Goal: Task Accomplishment & Management: Manage account settings

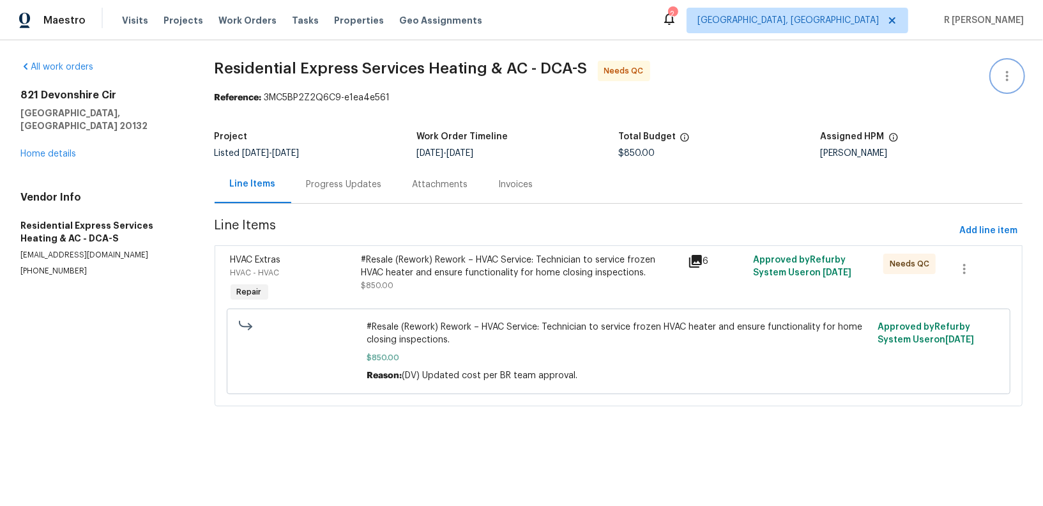
click at [1012, 75] on icon "button" at bounding box center [1007, 75] width 15 height 15
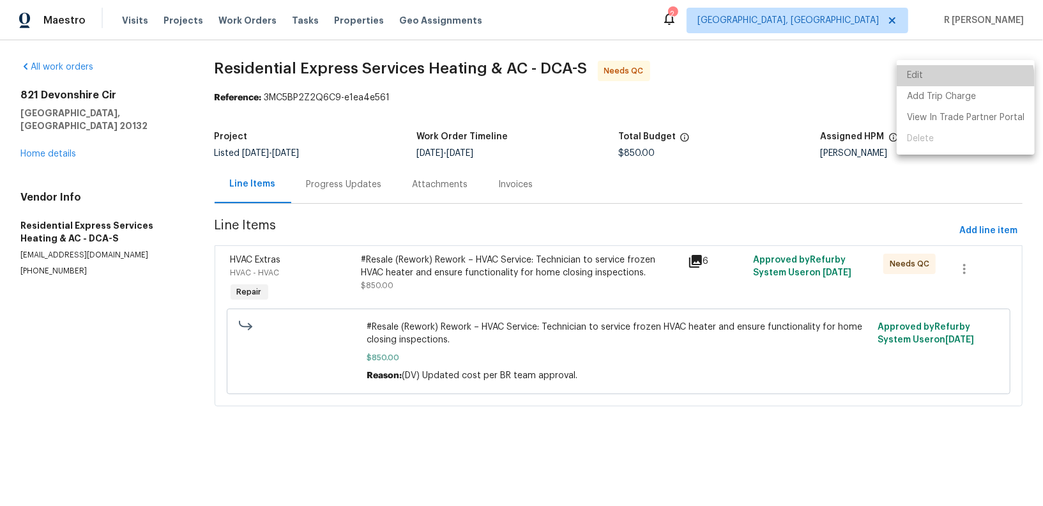
click at [958, 83] on li "Edit" at bounding box center [966, 75] width 138 height 21
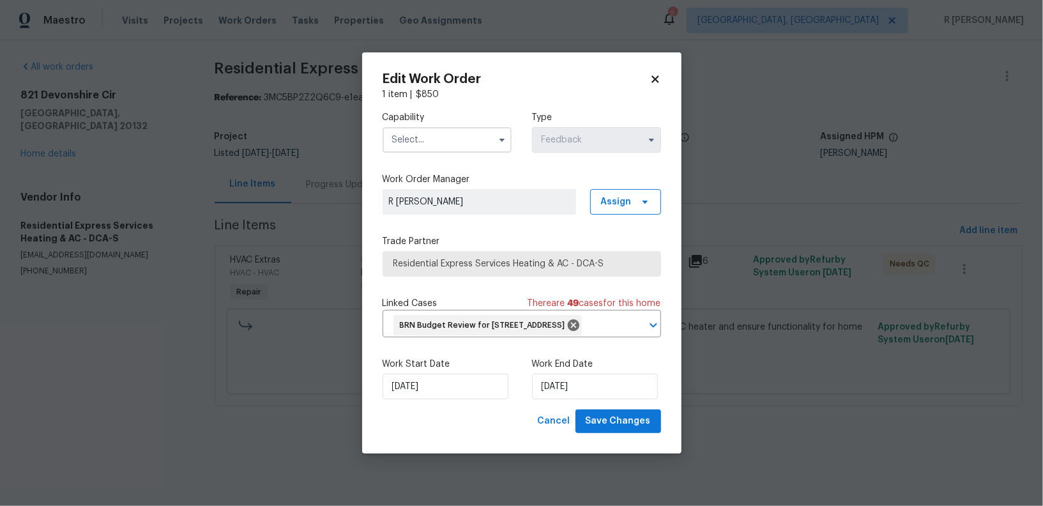
click at [399, 127] on input "text" at bounding box center [447, 140] width 129 height 26
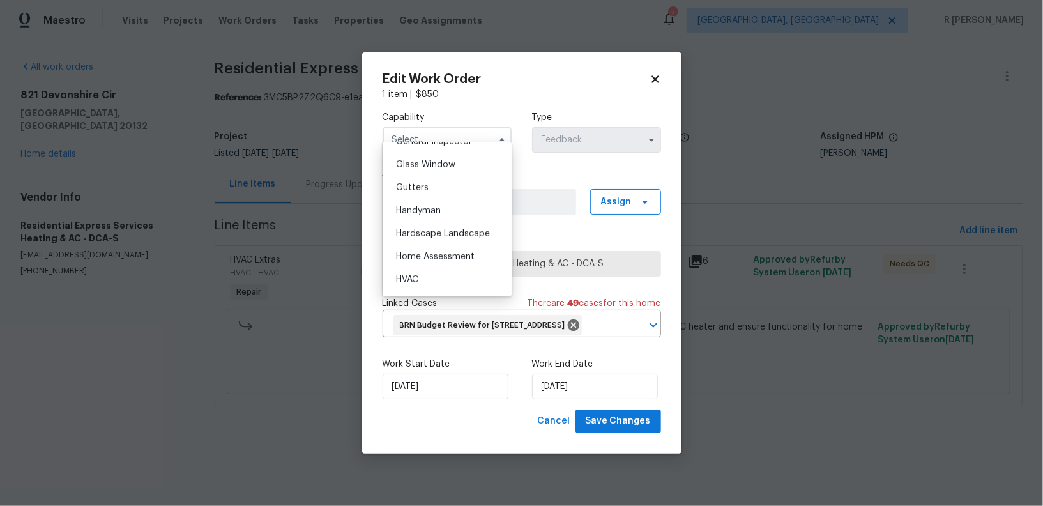
scroll to position [654, 0]
click at [427, 275] on div "HVAC" at bounding box center [447, 274] width 123 height 23
type input "HVAC"
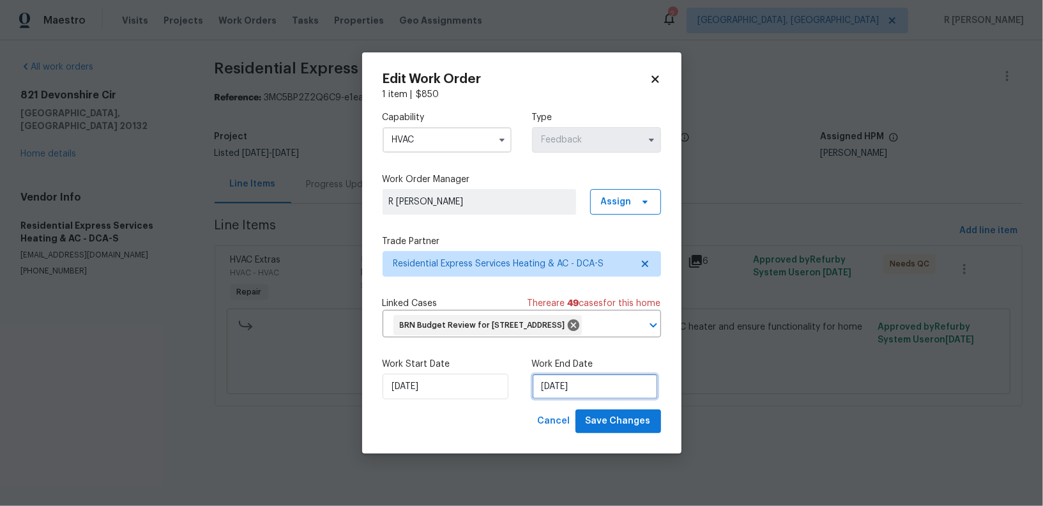
click at [565, 397] on input "25/08/2025" at bounding box center [595, 387] width 126 height 26
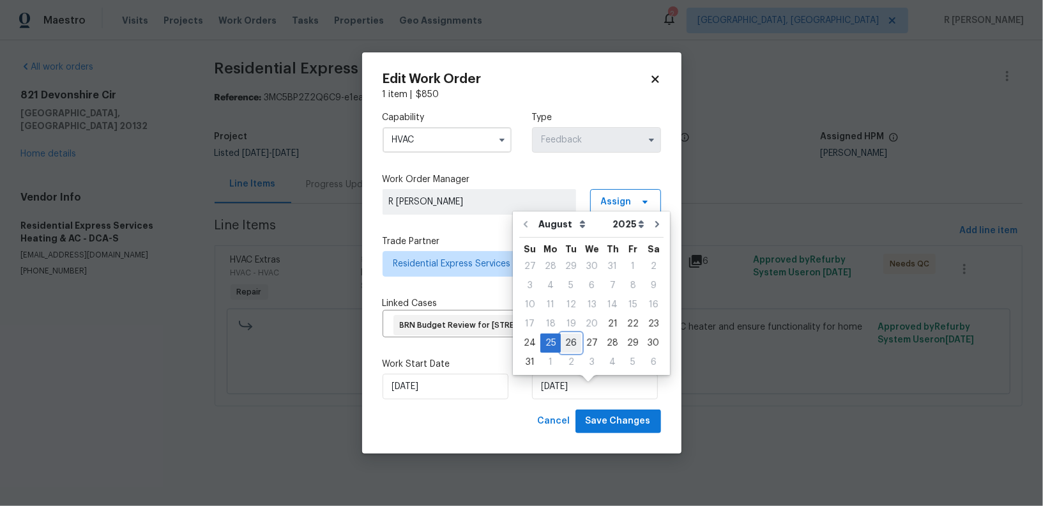
click at [572, 335] on div "26" at bounding box center [571, 343] width 20 height 18
type input "26/08/2025"
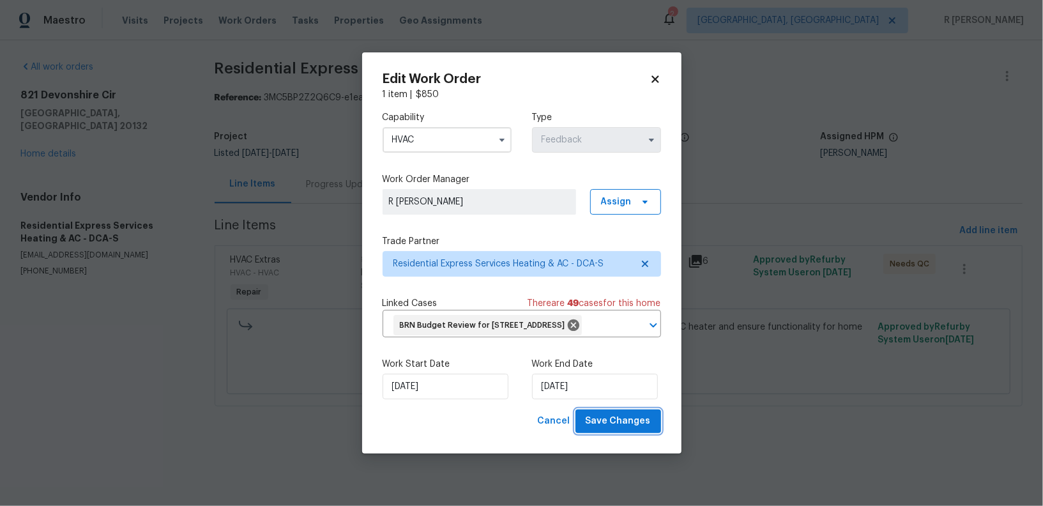
click at [641, 429] on span "Save Changes" at bounding box center [618, 421] width 65 height 16
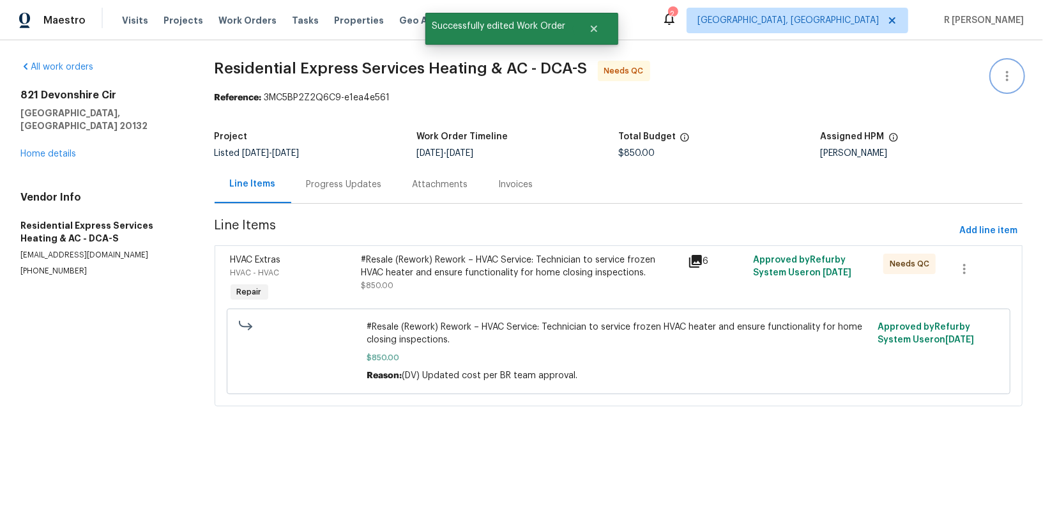
click at [1002, 78] on icon "button" at bounding box center [1007, 75] width 15 height 15
click at [943, 77] on li "Edit" at bounding box center [966, 75] width 138 height 21
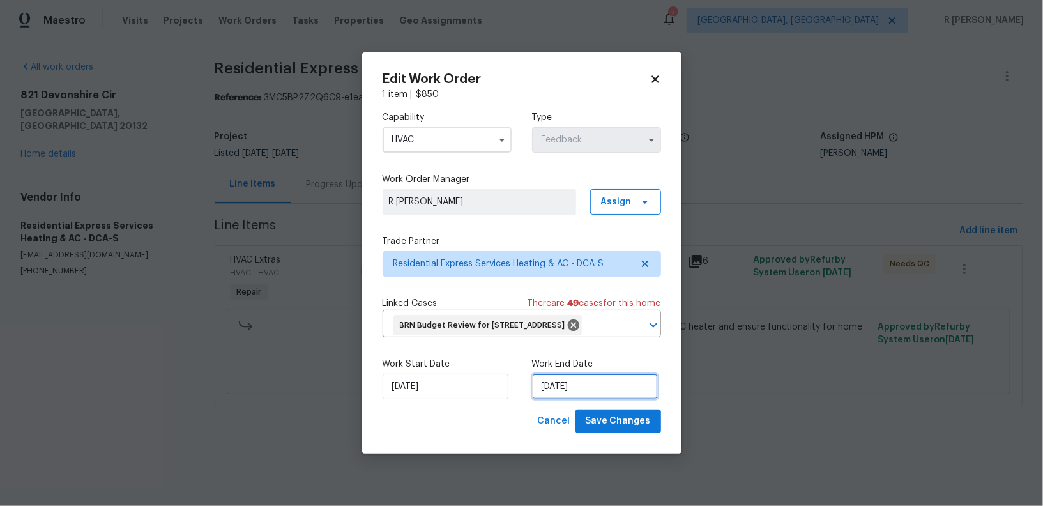
click at [546, 390] on input "26/08/2025" at bounding box center [595, 387] width 126 height 26
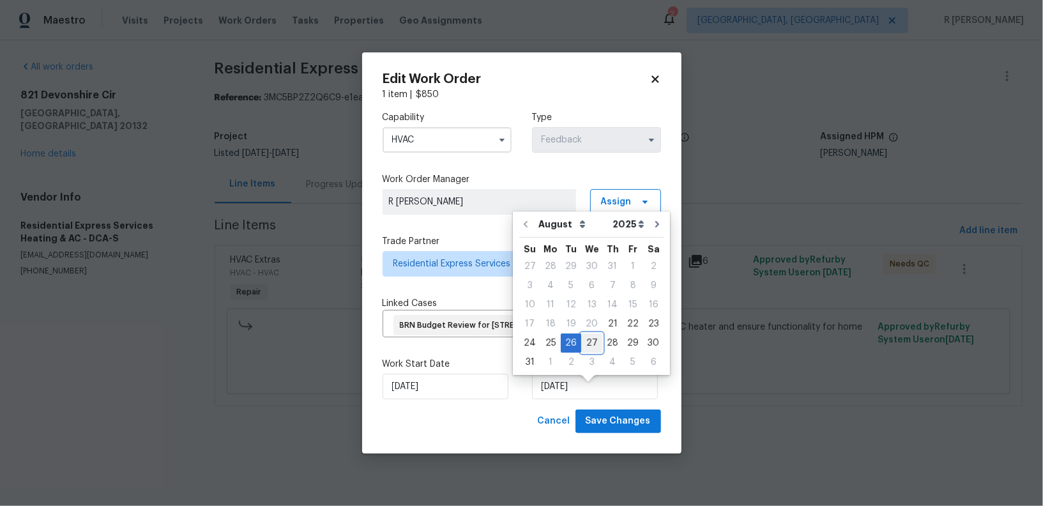
click at [584, 342] on div "27" at bounding box center [591, 343] width 21 height 18
type input "27/08/2025"
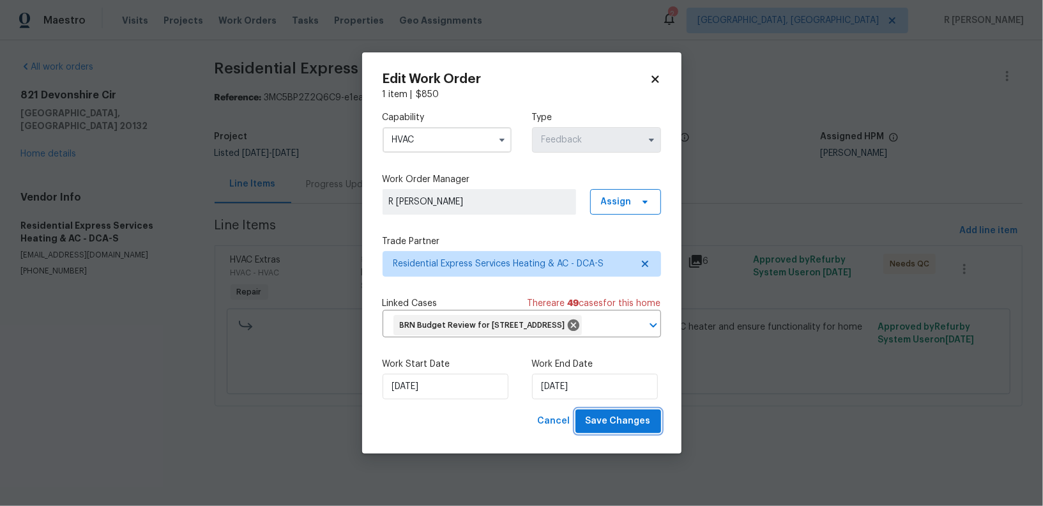
click at [612, 429] on span "Save Changes" at bounding box center [618, 421] width 65 height 16
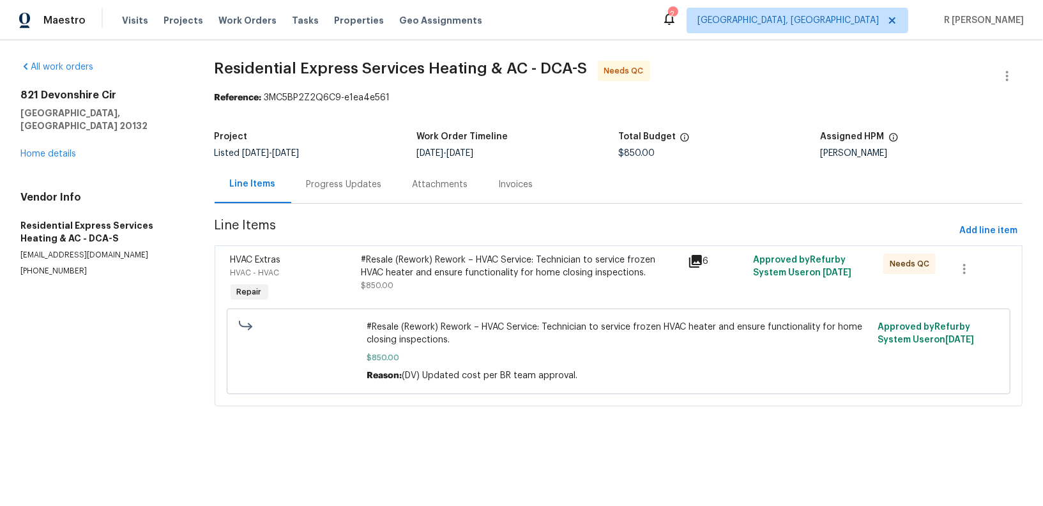
click at [556, 286] on div "#Resale (Rework) Rework – HVAC Service: Technician to service frozen HVAC heate…" at bounding box center [520, 273] width 319 height 38
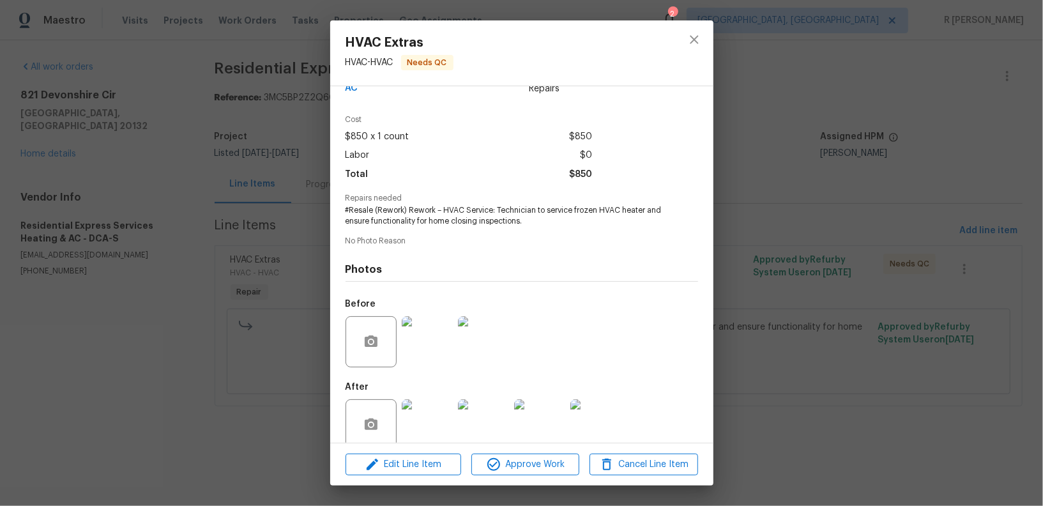
scroll to position [50, 0]
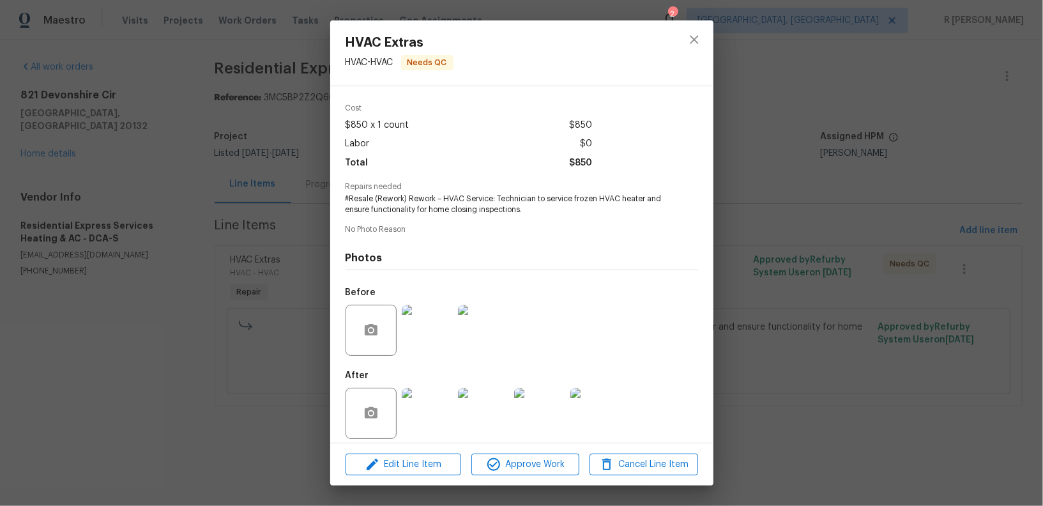
click at [418, 335] on img at bounding box center [427, 330] width 51 height 51
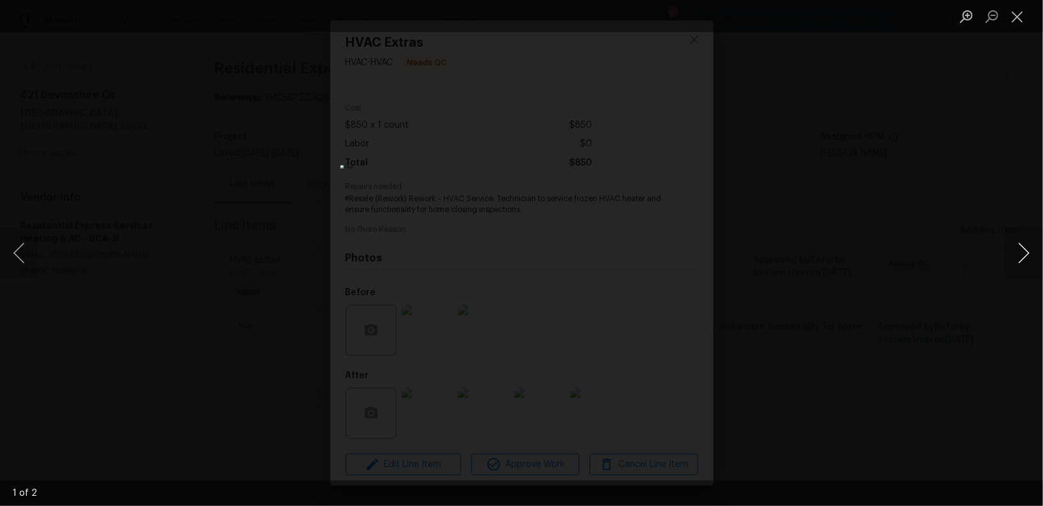
click at [1020, 254] on button "Next image" at bounding box center [1024, 252] width 38 height 51
click at [1025, 19] on button "Close lightbox" at bounding box center [1018, 16] width 26 height 22
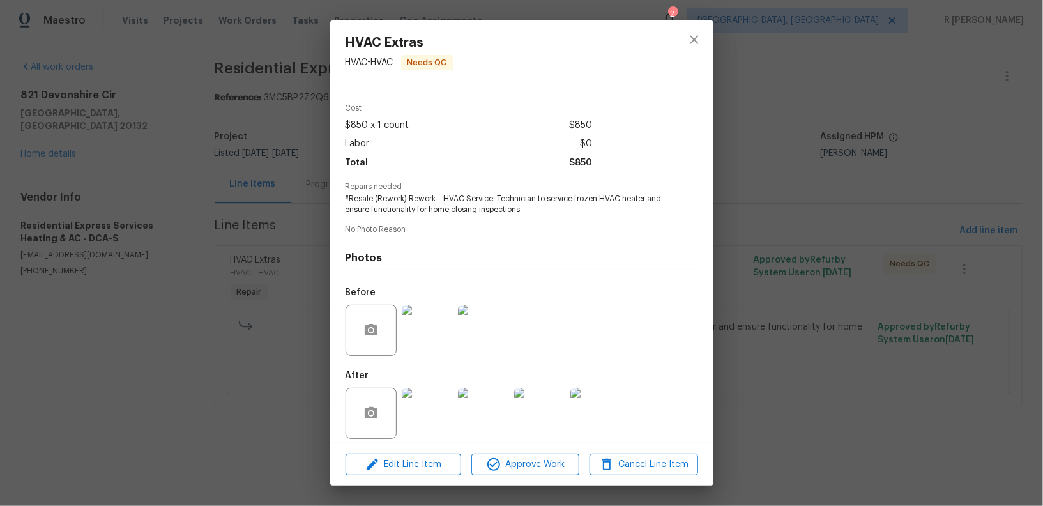
click at [417, 401] on img at bounding box center [427, 413] width 51 height 51
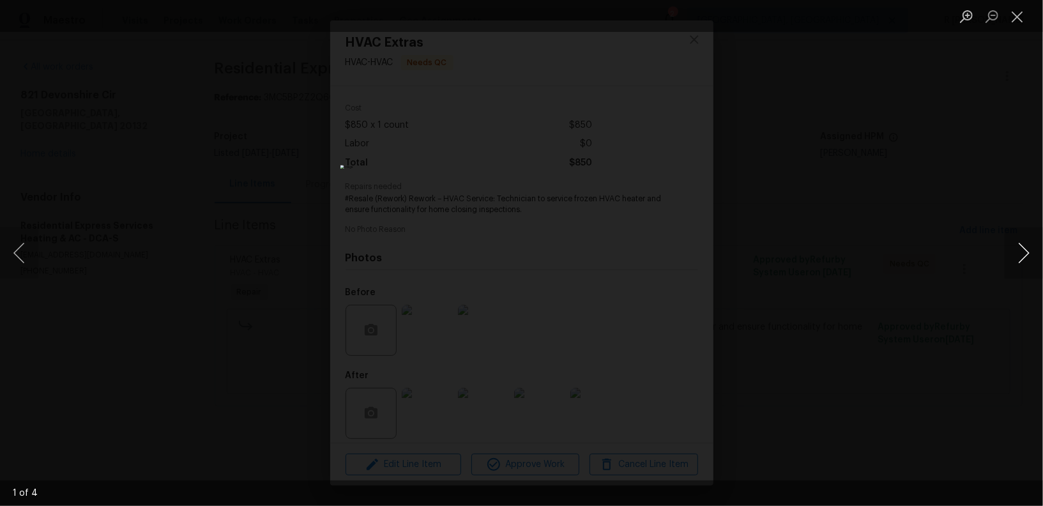
click at [1026, 252] on button "Next image" at bounding box center [1024, 252] width 38 height 51
click at [1017, 23] on button "Close lightbox" at bounding box center [1018, 16] width 26 height 22
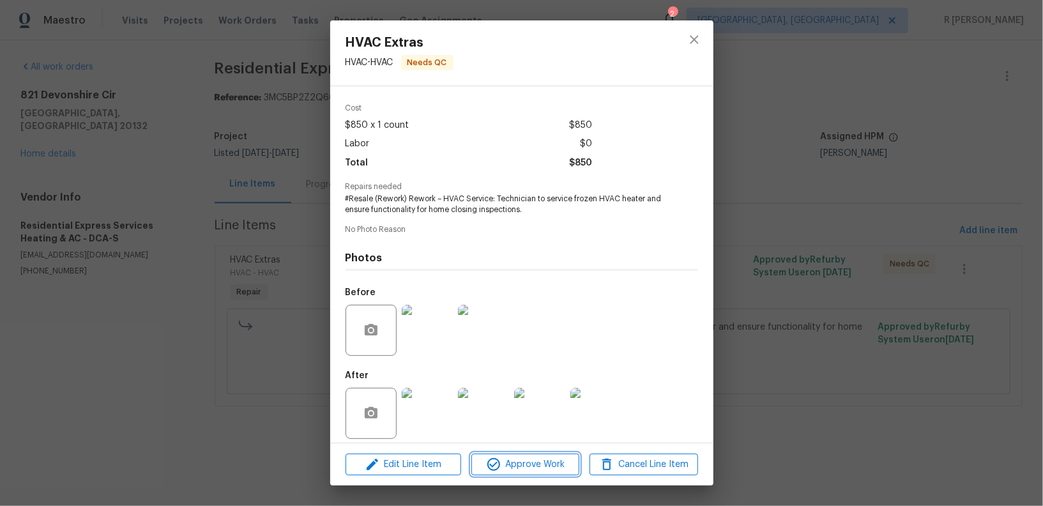
click at [517, 467] on span "Approve Work" at bounding box center [525, 465] width 100 height 16
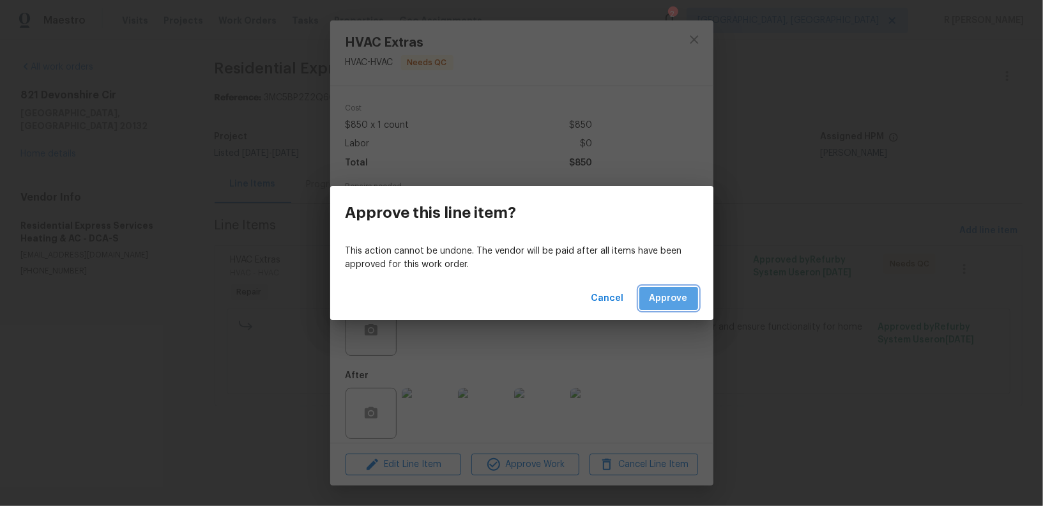
click at [671, 291] on span "Approve" at bounding box center [669, 299] width 38 height 16
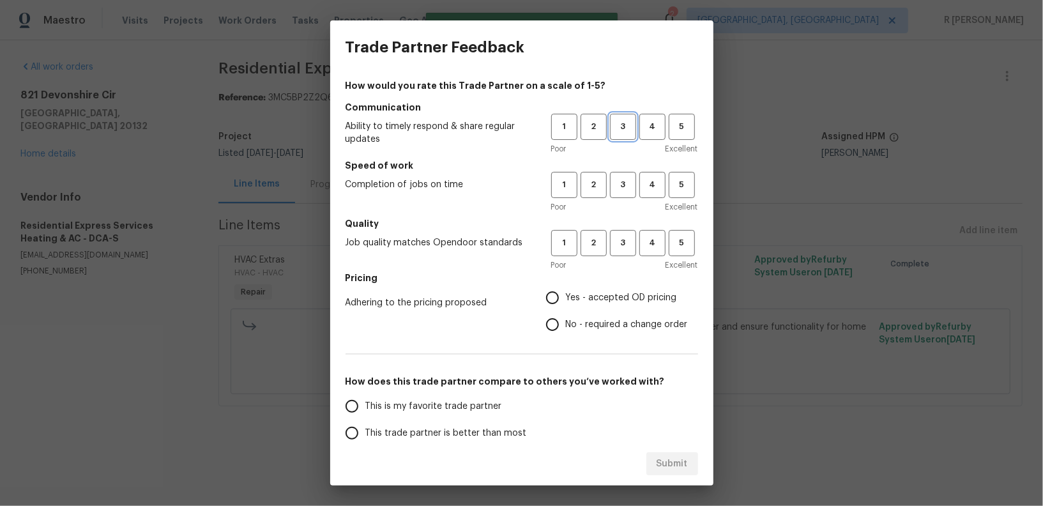
click at [620, 127] on span "3" at bounding box center [623, 126] width 24 height 15
click at [622, 189] on span "3" at bounding box center [623, 185] width 24 height 15
click at [596, 248] on span "2" at bounding box center [594, 243] width 24 height 15
click at [591, 188] on span "2" at bounding box center [594, 185] width 24 height 15
click at [585, 118] on button "2" at bounding box center [594, 127] width 26 height 26
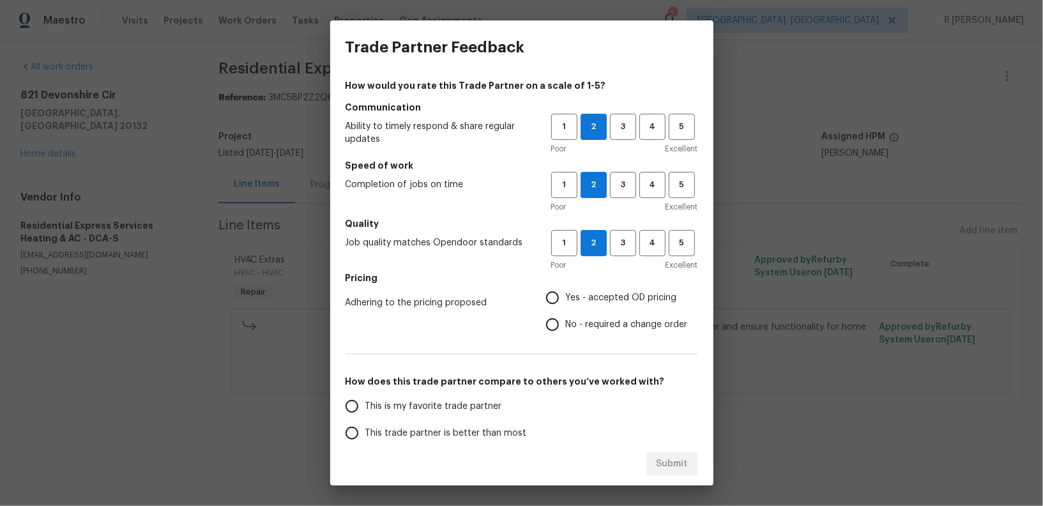
click at [571, 298] on span "Yes - accepted OD pricing" at bounding box center [621, 297] width 111 height 13
click at [566, 298] on input "Yes - accepted OD pricing" at bounding box center [552, 297] width 27 height 27
radio input "true"
click at [569, 326] on span "No - required a change order" at bounding box center [627, 324] width 122 height 13
click at [566, 326] on input "No - required a change order" at bounding box center [552, 324] width 27 height 27
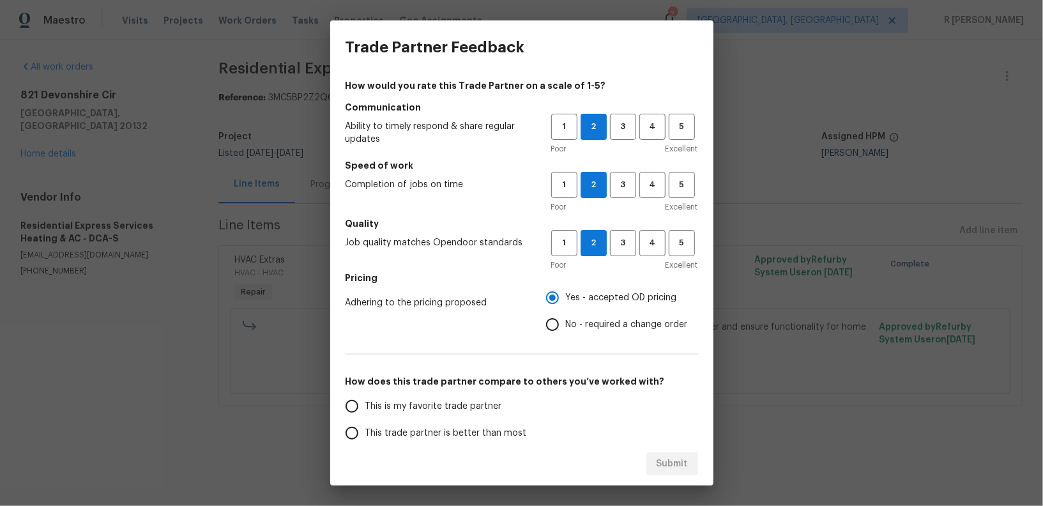
radio input "true"
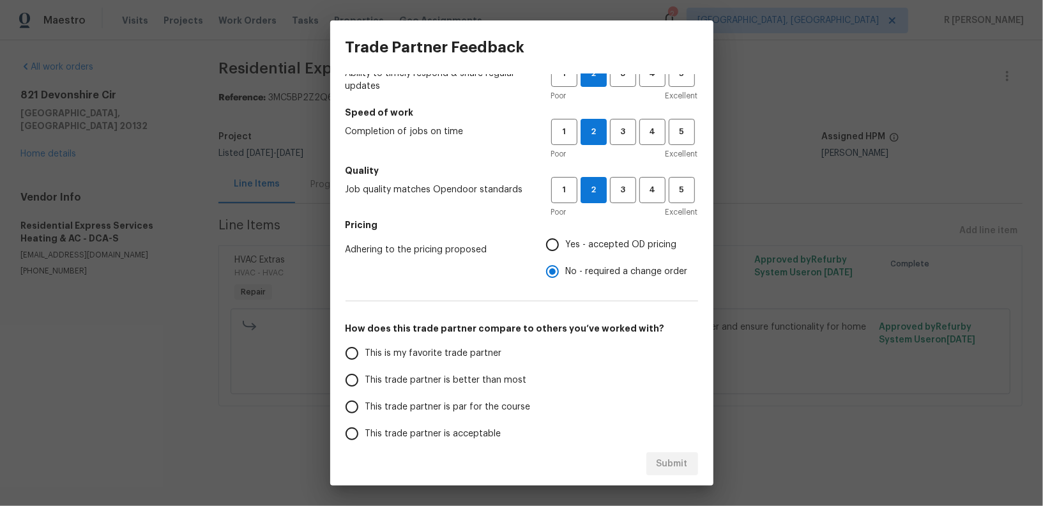
scroll to position [61, 0]
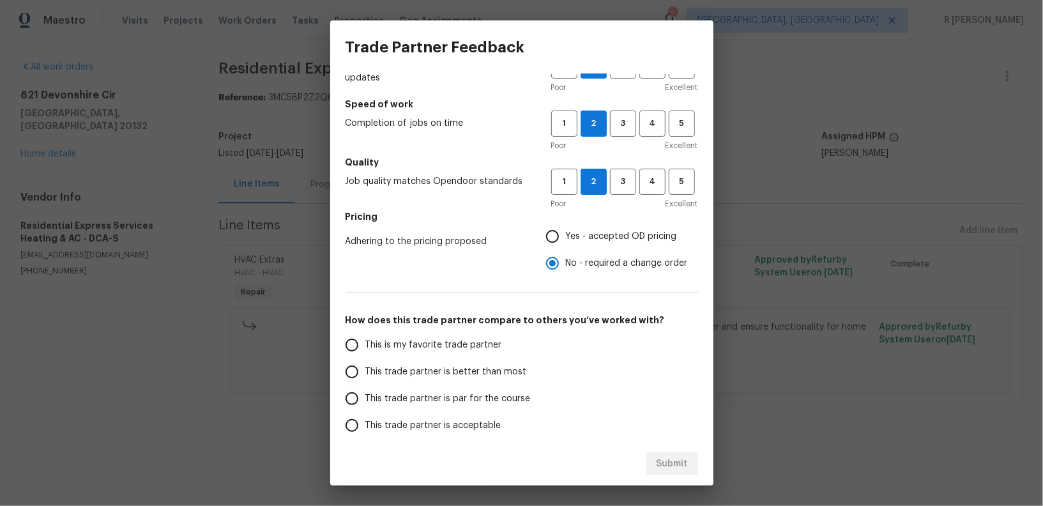
click at [474, 395] on span "This trade partner is par for the course" at bounding box center [447, 398] width 165 height 13
click at [365, 395] on input "This trade partner is par for the course" at bounding box center [352, 398] width 27 height 27
click at [680, 463] on span "Submit" at bounding box center [672, 464] width 31 height 16
radio input "true"
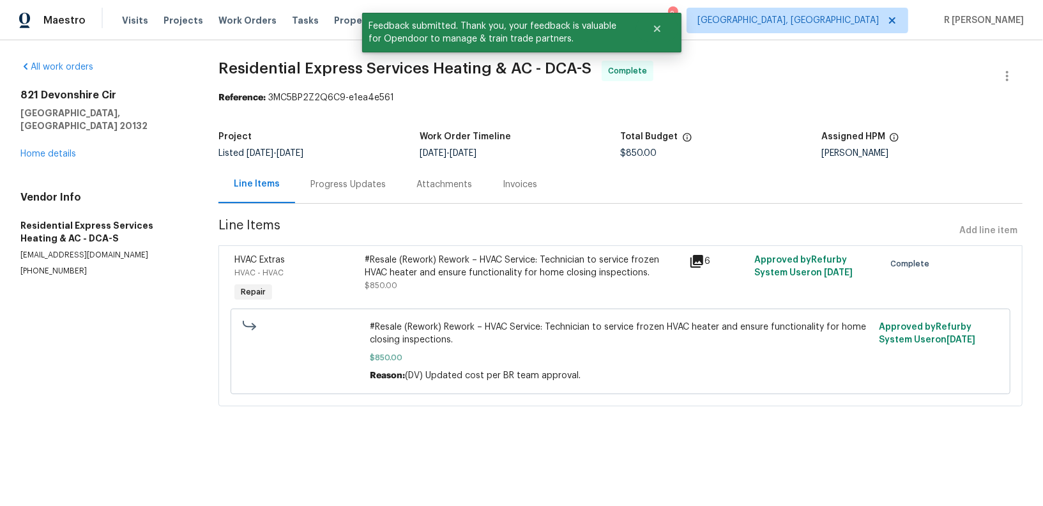
click at [350, 181] on div "Progress Updates" at bounding box center [347, 184] width 75 height 13
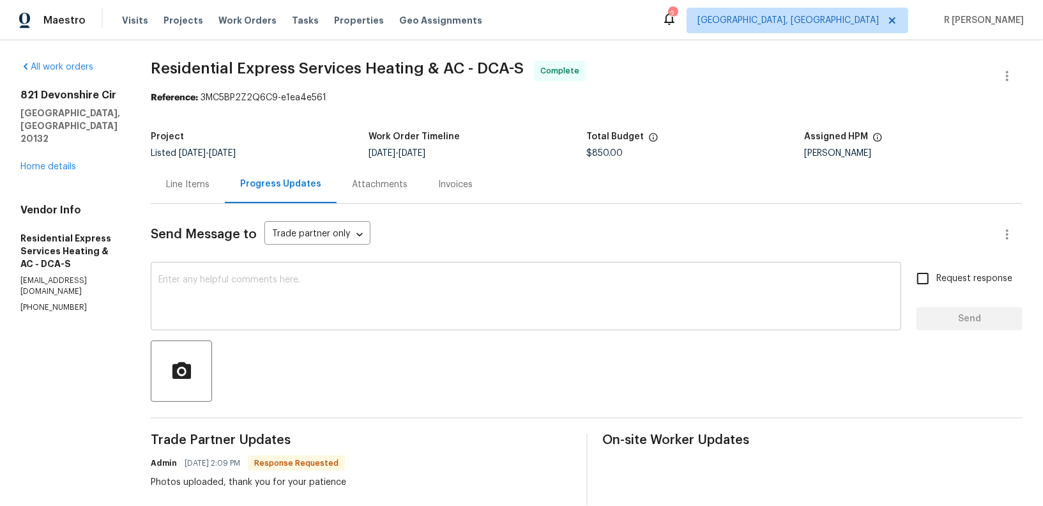
click at [448, 317] on textarea at bounding box center [525, 297] width 735 height 45
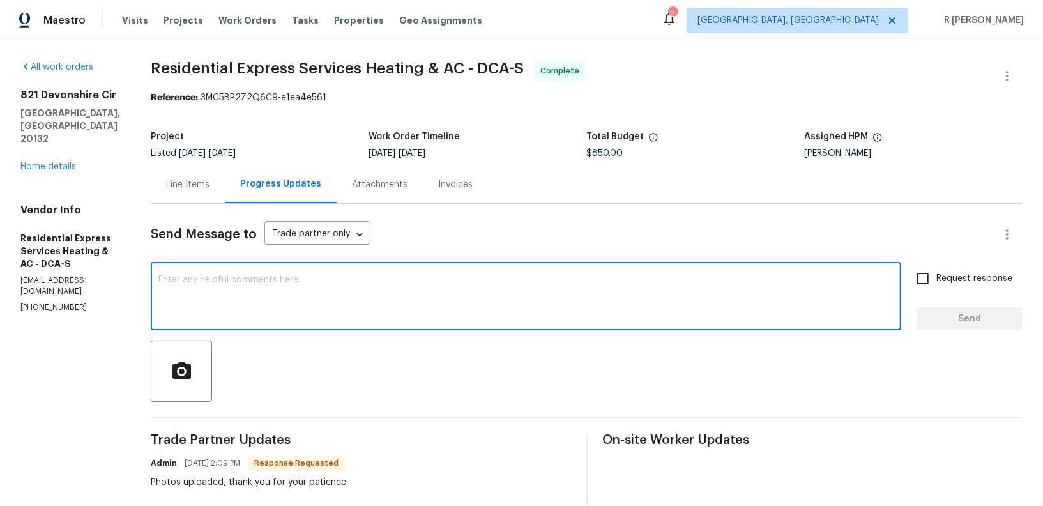
paste textarea "Hi Team, the work order has been approved. Kindly upload the detailed invoice. …"
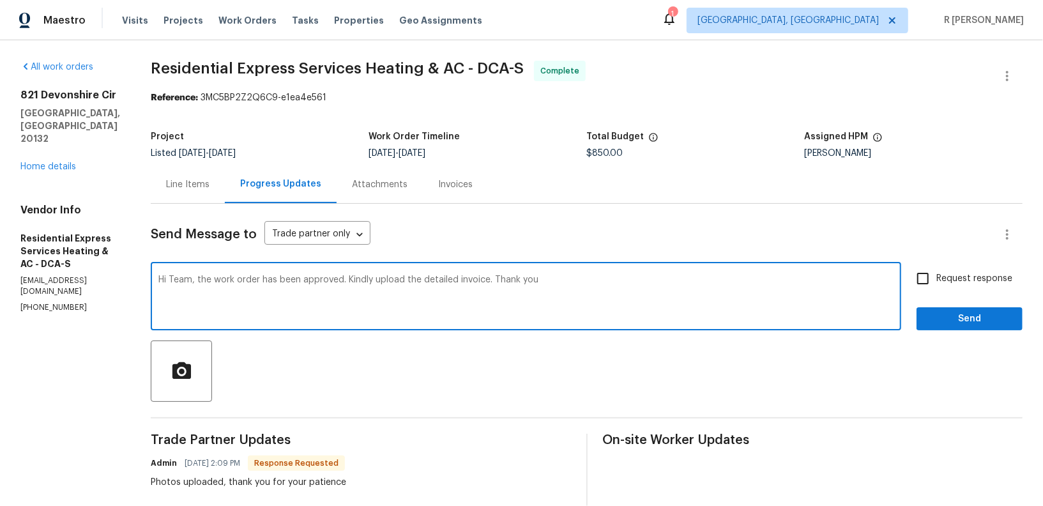
type textarea "Hi Team, the work order has been approved. Kindly upload the detailed invoice. …"
click at [954, 308] on button "Send" at bounding box center [970, 319] width 106 height 24
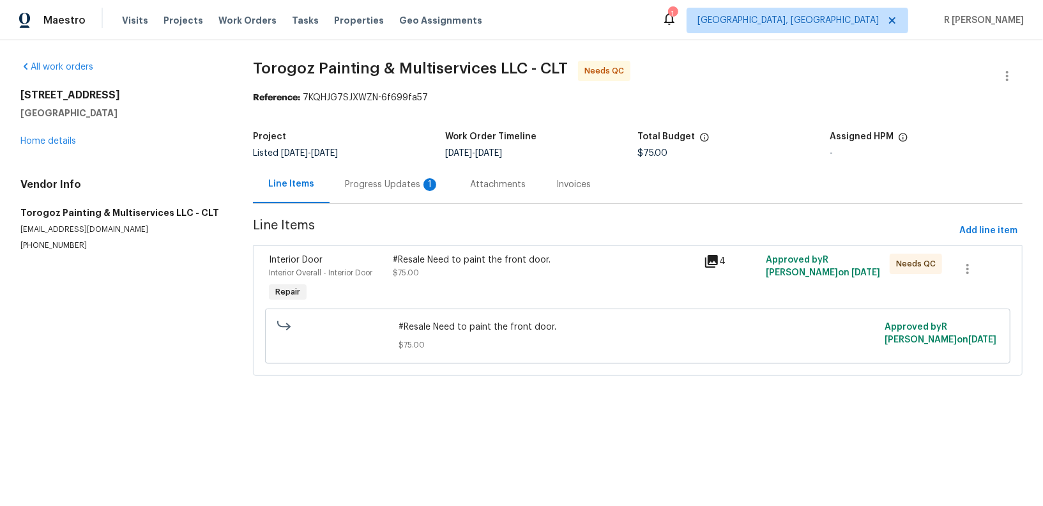
click at [367, 204] on section "Torogoz Painting & Multiservices LLC - CLT Needs QC Reference: 7KQHJG7SJXWZN-6f…" at bounding box center [638, 226] width 770 height 330
click at [376, 188] on div "Progress Updates 1" at bounding box center [392, 184] width 95 height 13
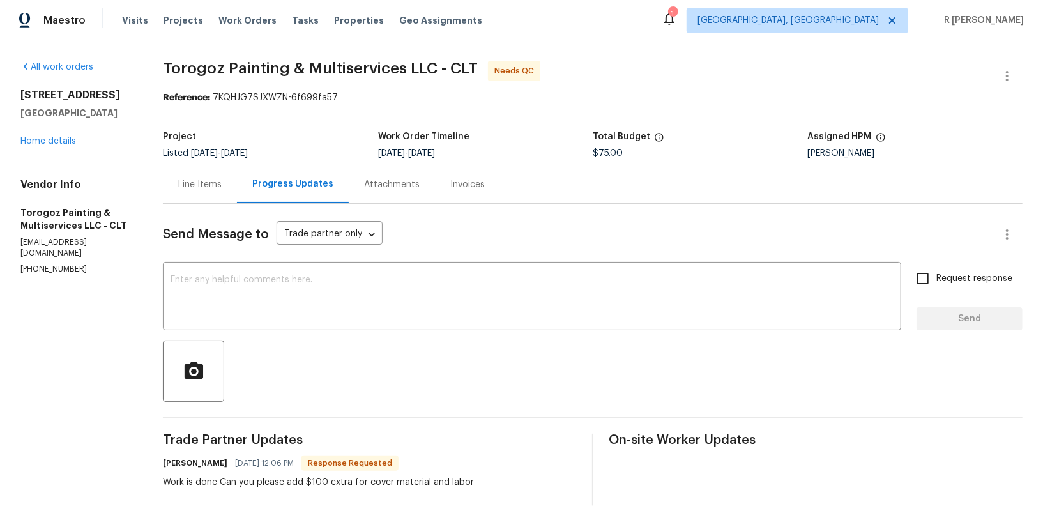
click at [172, 171] on div "All work orders 13413 Glasgow Green Ln Charlotte, NC 28213 Home details Vendor …" at bounding box center [521, 401] width 1043 height 722
click at [217, 174] on div "Line Items" at bounding box center [200, 184] width 74 height 38
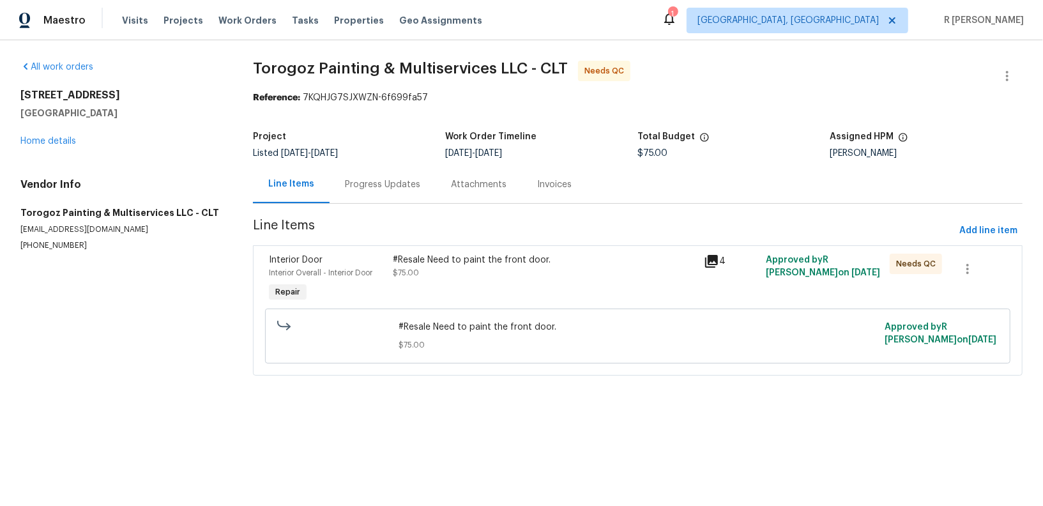
click at [440, 259] on div "#Resale Need to paint the front door." at bounding box center [545, 260] width 303 height 13
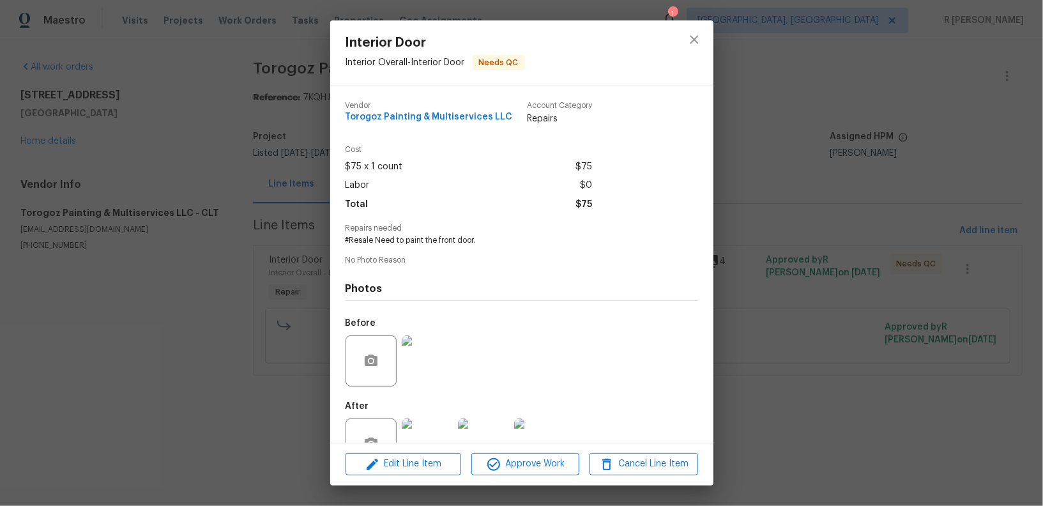
scroll to position [40, 0]
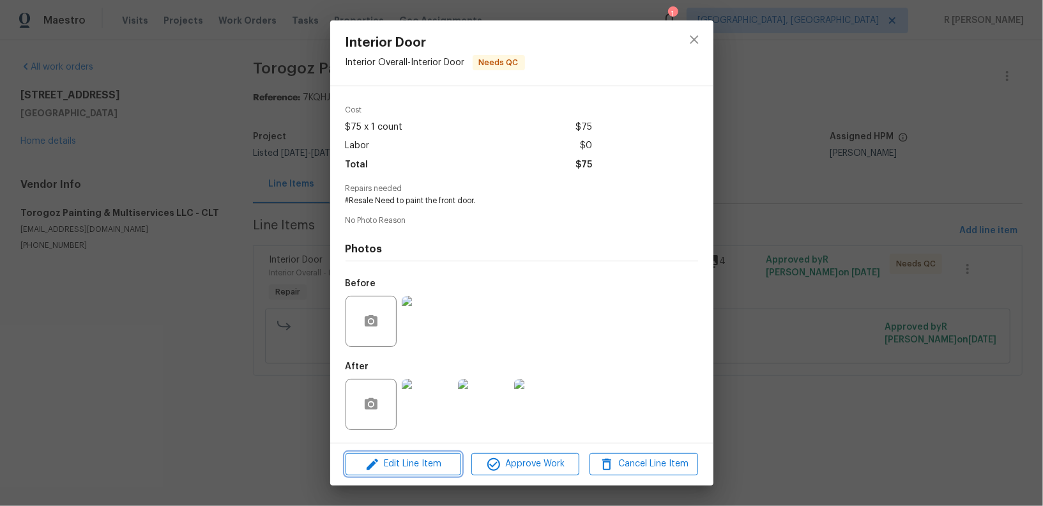
click at [419, 461] on span "Edit Line Item" at bounding box center [403, 464] width 108 height 16
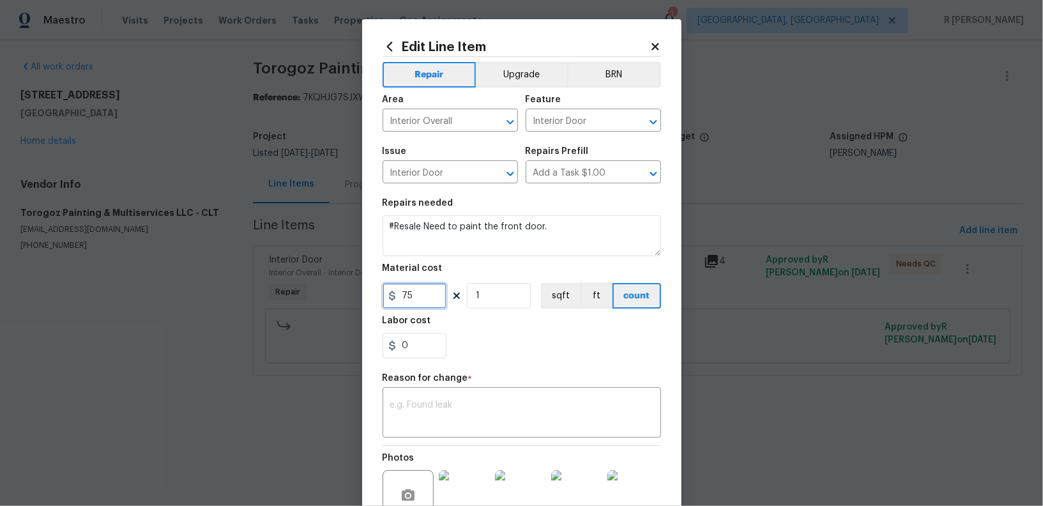
click at [401, 296] on input "75" at bounding box center [415, 296] width 64 height 26
type input "175"
click at [470, 418] on textarea at bounding box center [521, 414] width 263 height 27
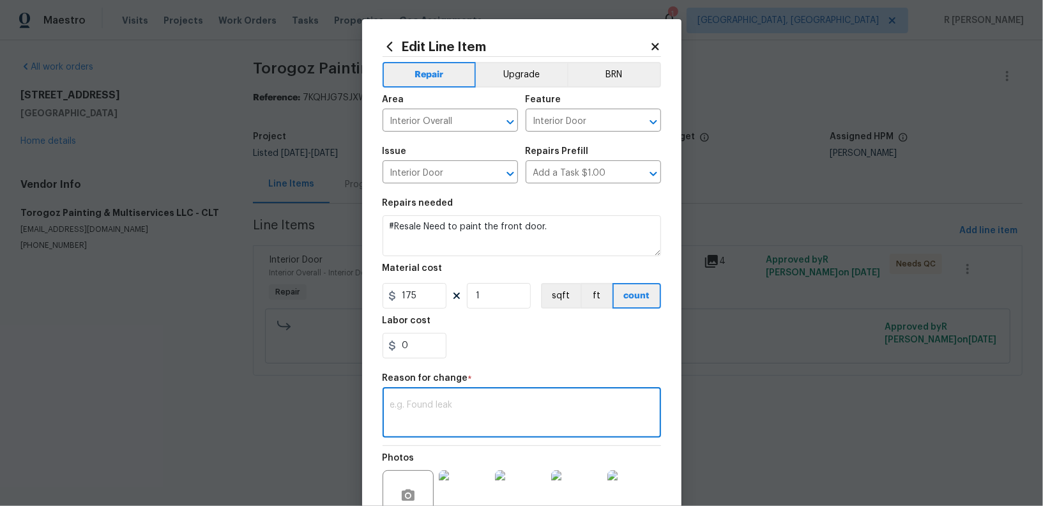
click at [461, 410] on textarea at bounding box center [521, 414] width 263 height 27
paste textarea "(YK) Updated per vendor’s final cost."
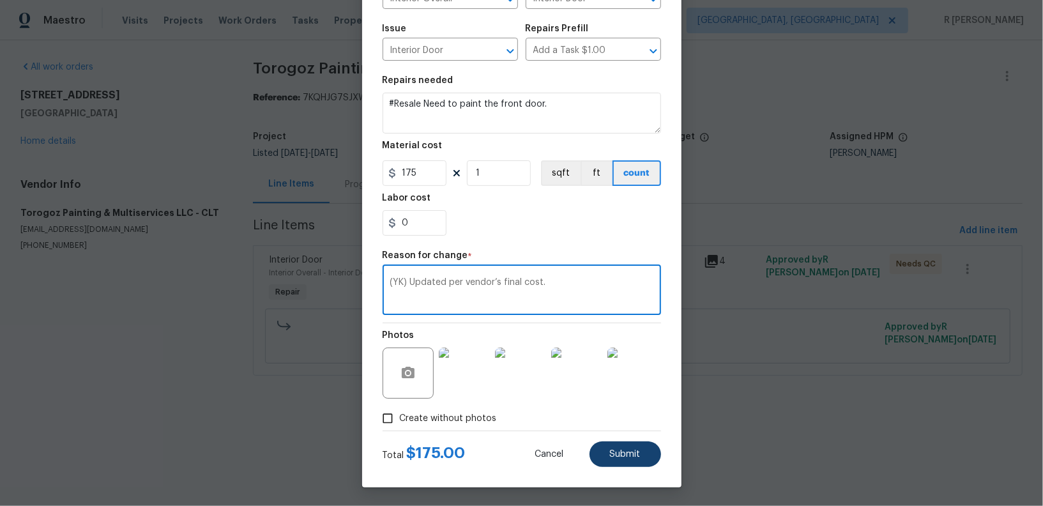
type textarea "(YK) Updated per vendor’s final cost."
click at [629, 450] on span "Submit" at bounding box center [625, 455] width 31 height 10
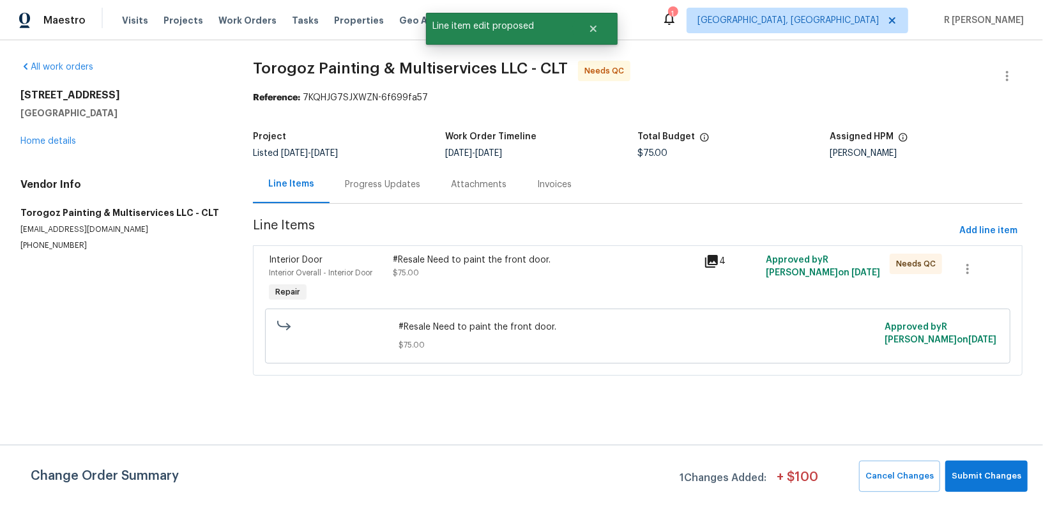
scroll to position [0, 0]
click at [982, 469] on span "Submit Changes" at bounding box center [987, 476] width 70 height 15
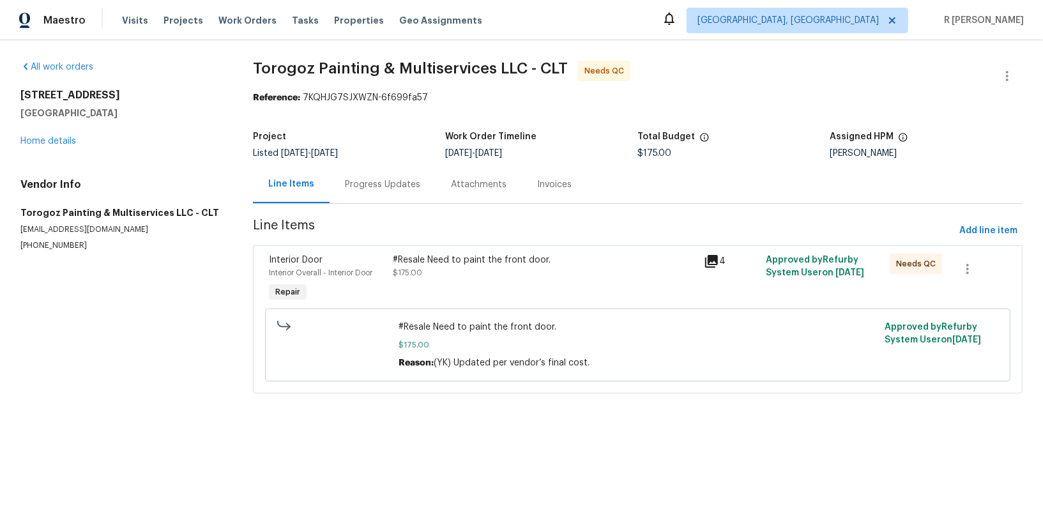
click at [395, 183] on div "Progress Updates" at bounding box center [382, 184] width 75 height 13
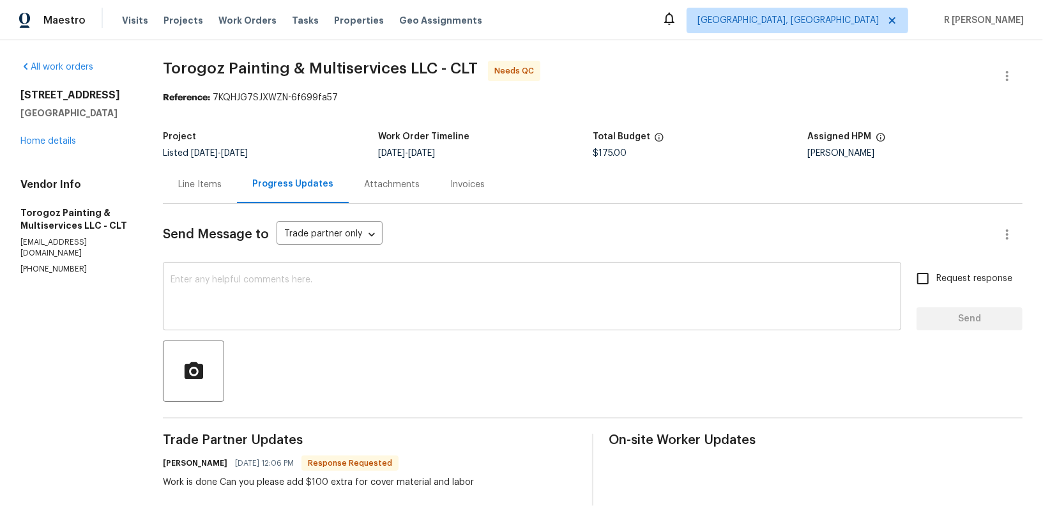
click at [624, 304] on textarea at bounding box center [532, 297] width 723 height 45
click at [213, 190] on div "Line Items" at bounding box center [199, 184] width 43 height 13
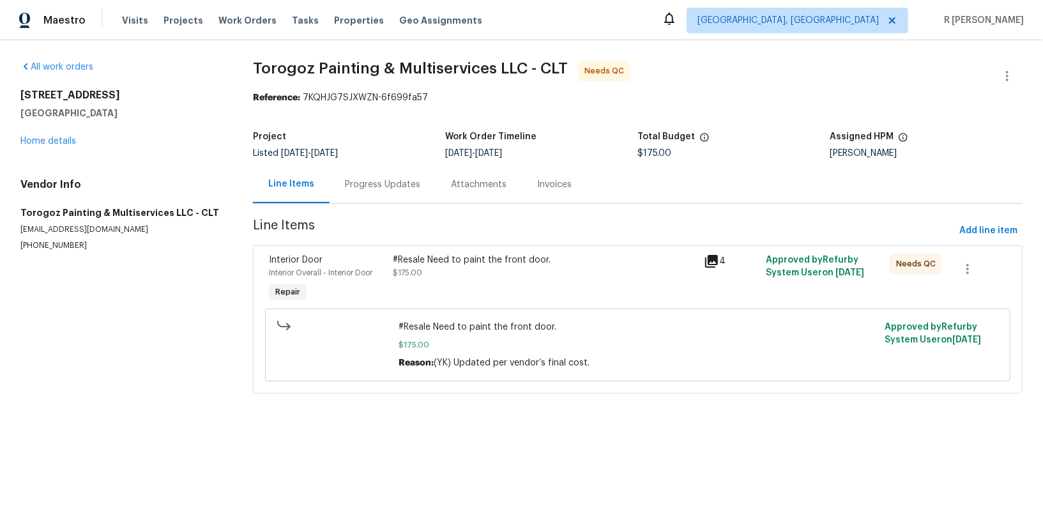
click at [510, 284] on div "#Resale Need to paint the front door. $175.00" at bounding box center [545, 279] width 310 height 59
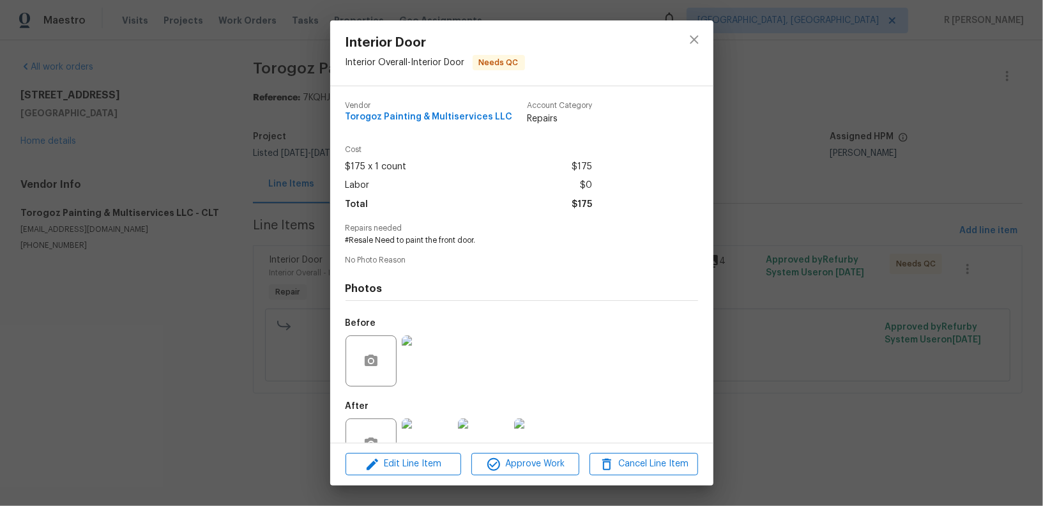
scroll to position [40, 0]
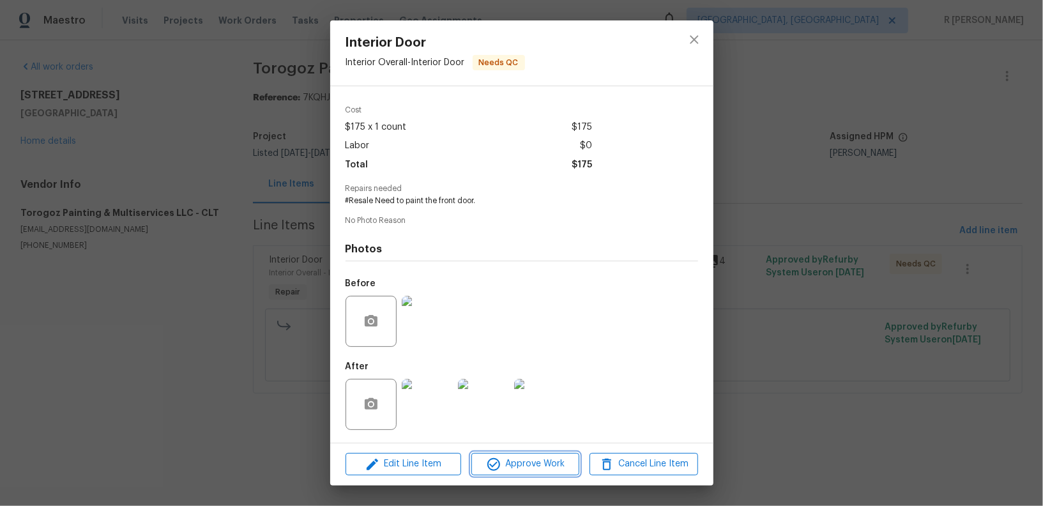
click at [502, 468] on span "Approve Work" at bounding box center [525, 464] width 100 height 16
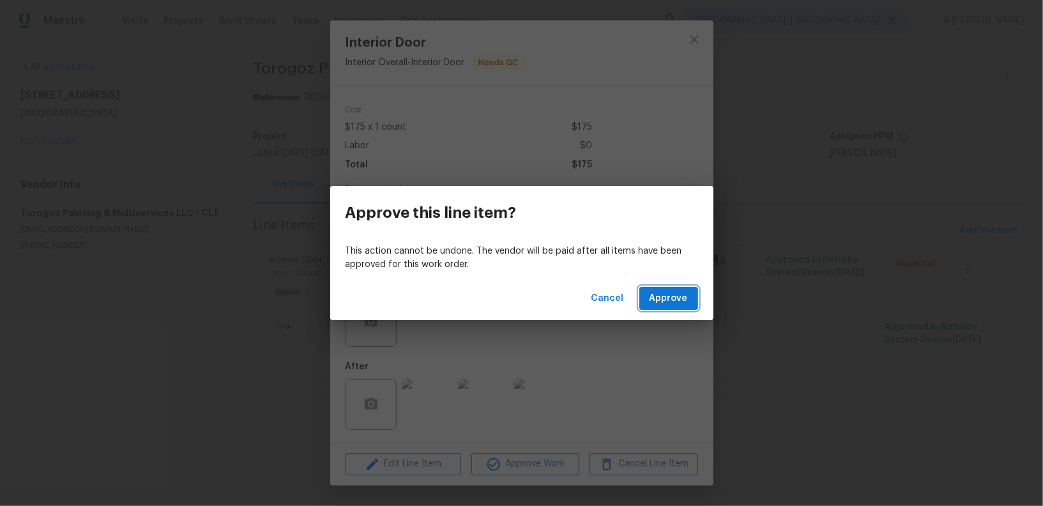
click at [668, 304] on span "Approve" at bounding box center [669, 299] width 38 height 16
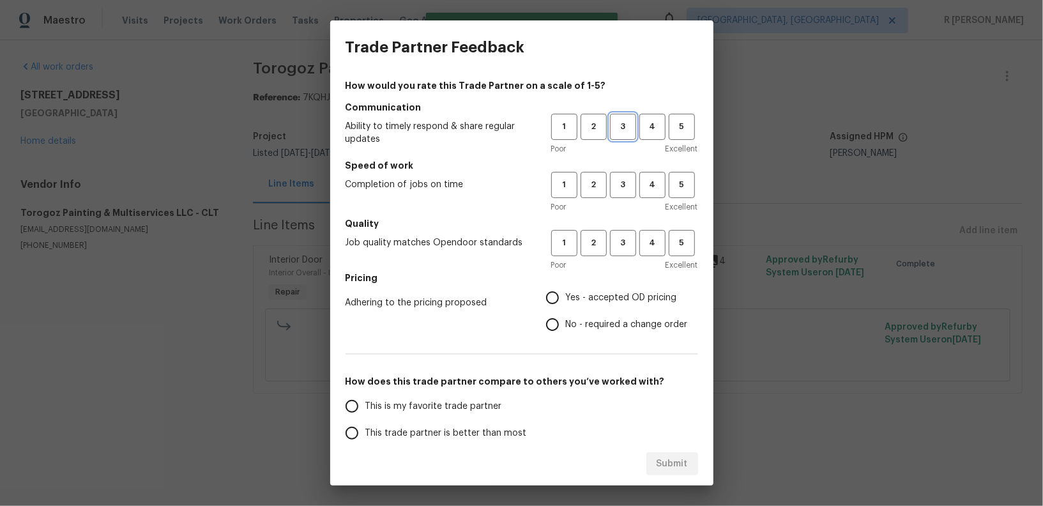
click at [626, 137] on button "3" at bounding box center [623, 127] width 26 height 26
click at [649, 125] on span "4" at bounding box center [653, 126] width 24 height 15
click at [646, 173] on button "4" at bounding box center [653, 185] width 26 height 26
click at [643, 242] on span "4" at bounding box center [653, 243] width 24 height 15
click at [576, 298] on span "Yes - accepted OD pricing" at bounding box center [621, 297] width 111 height 13
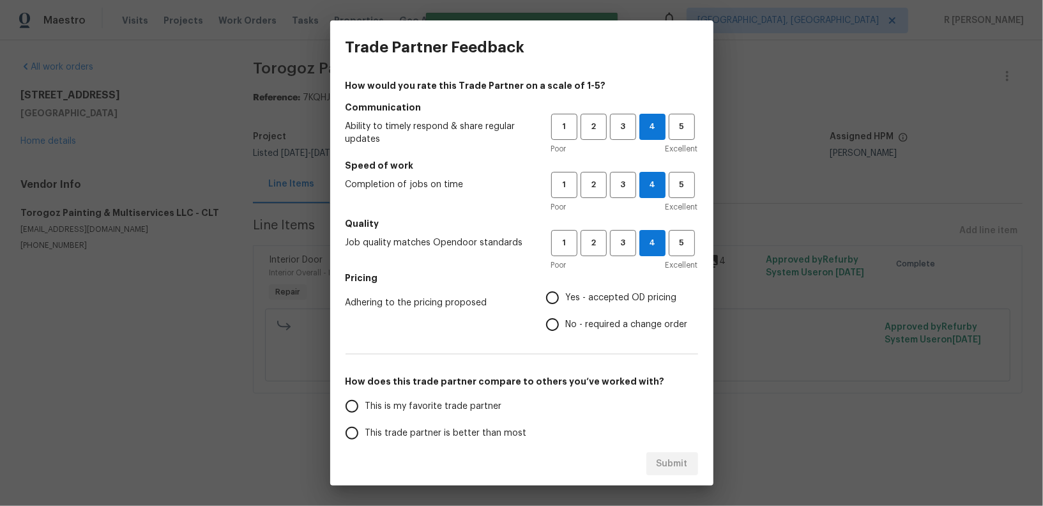
click at [566, 298] on input "Yes - accepted OD pricing" at bounding box center [552, 297] width 27 height 27
radio input "true"
click at [448, 440] on label "This trade partner is better than most" at bounding box center [440, 431] width 202 height 27
click at [365, 440] on input "This trade partner is better than most" at bounding box center [352, 431] width 27 height 27
radio input "false"
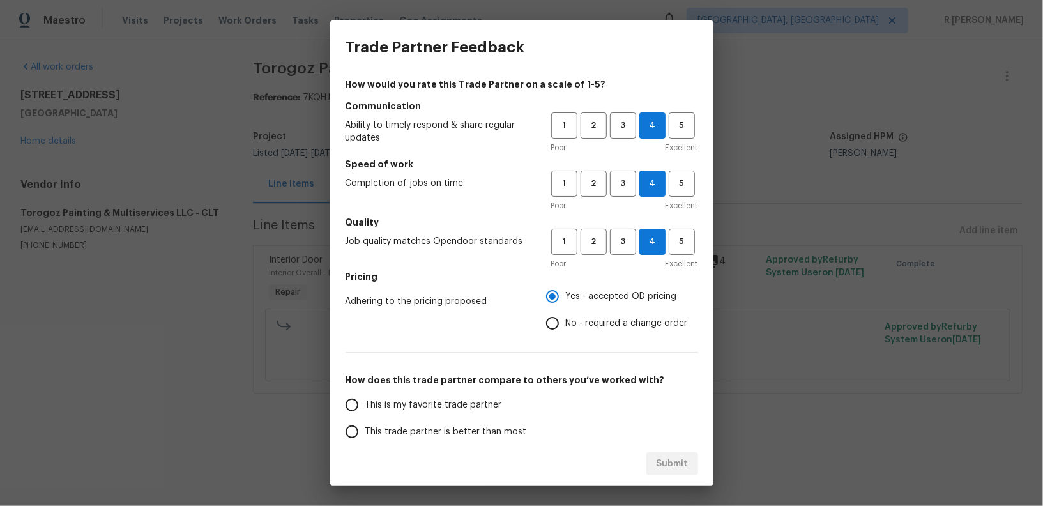
scroll to position [4, 0]
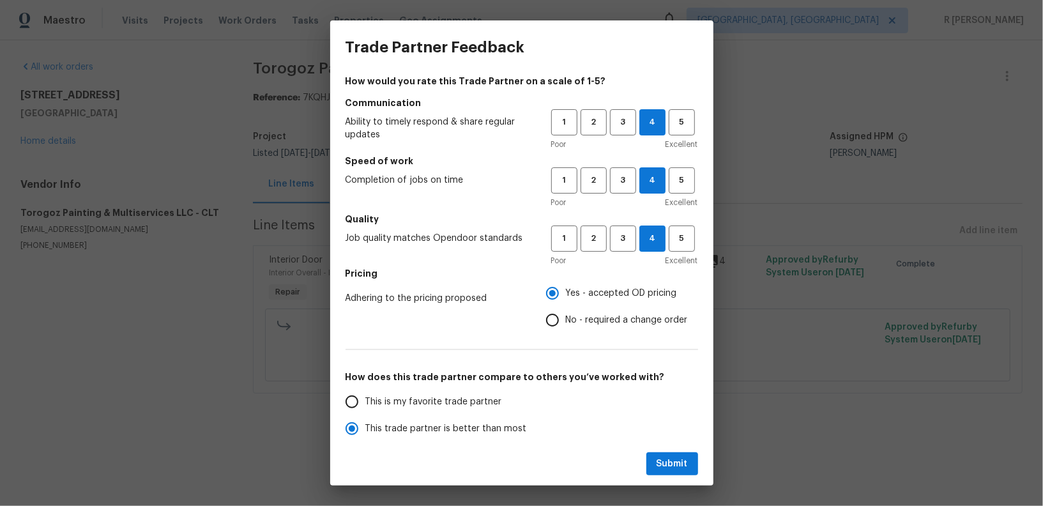
click at [634, 316] on span "No - required a change order" at bounding box center [627, 320] width 122 height 13
click at [566, 316] on input "No - required a change order" at bounding box center [552, 320] width 27 height 27
radio input "false"
radio input "true"
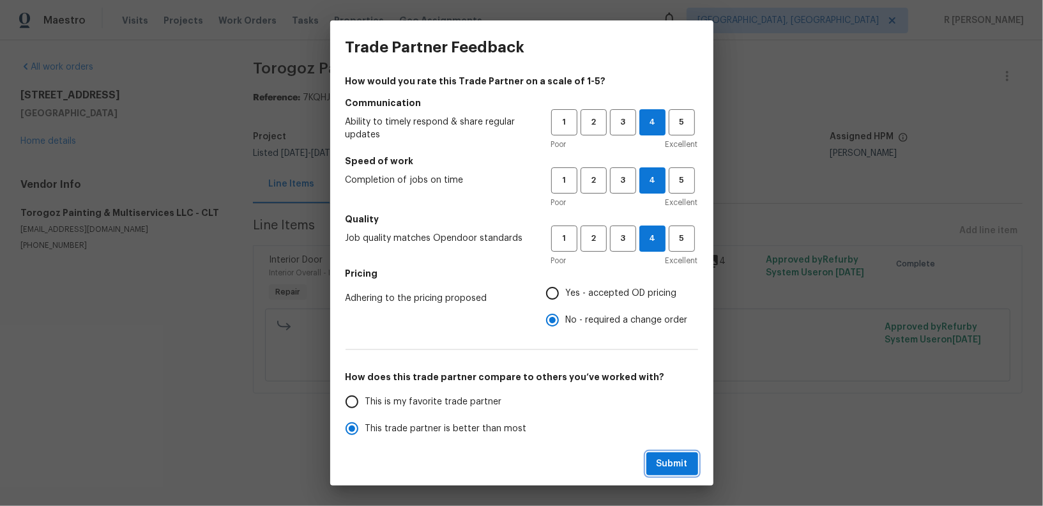
click at [668, 461] on span "Submit" at bounding box center [672, 464] width 31 height 16
radio input "false"
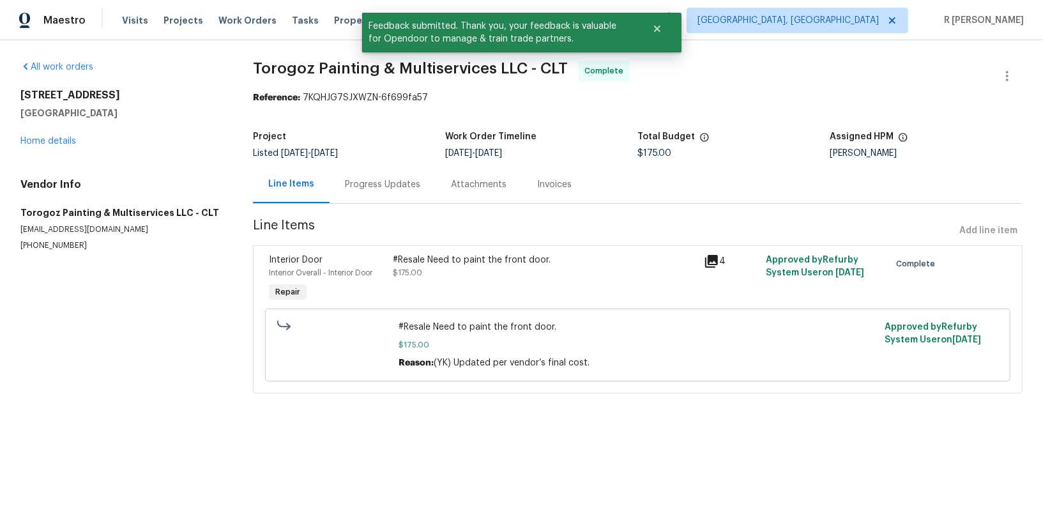
click at [372, 180] on div "Progress Updates" at bounding box center [382, 184] width 75 height 13
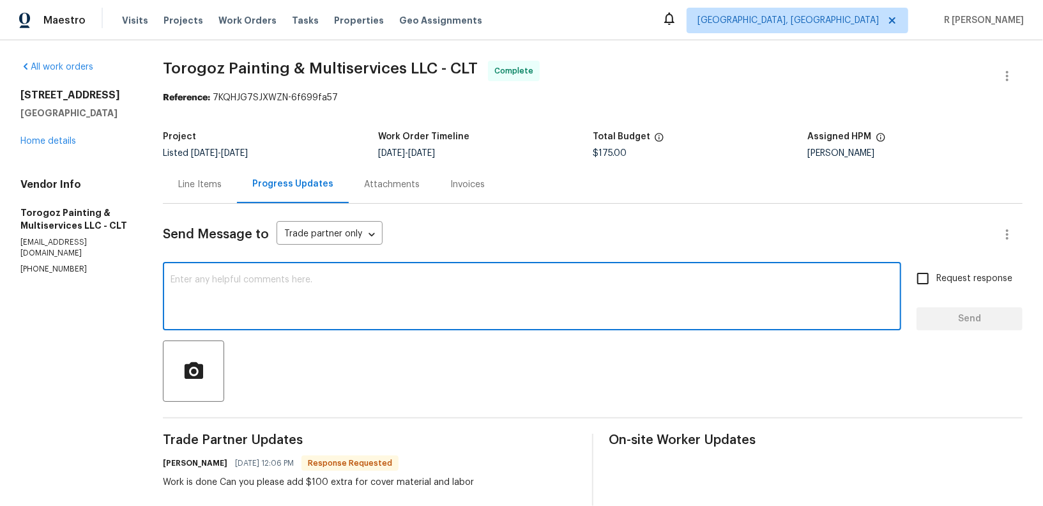
click at [500, 319] on textarea at bounding box center [532, 297] width 723 height 45
paste textarea "Final cost updated and work order approved. Kindly upload the detailed invoice.…"
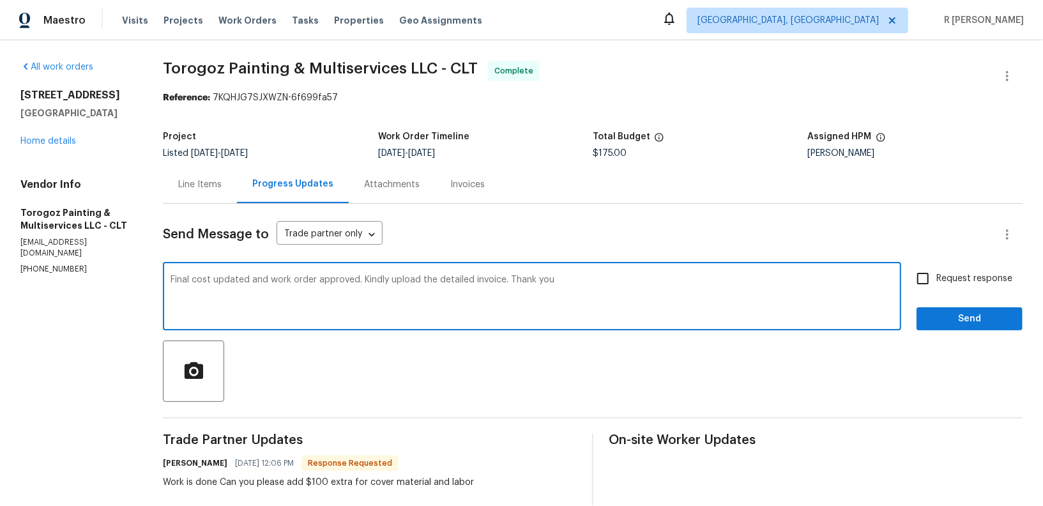
type textarea "Final cost updated and work order approved. Kindly upload the detailed invoice.…"
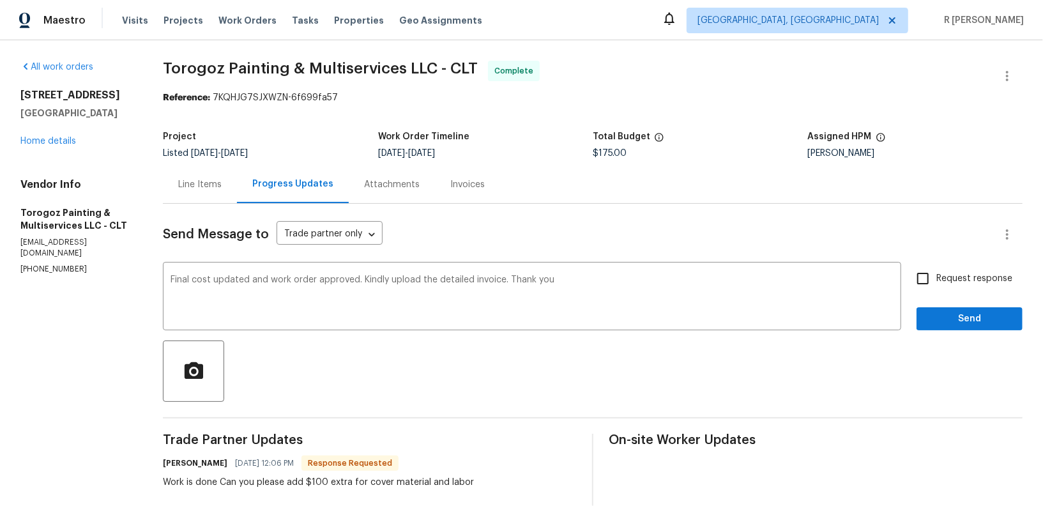
click at [950, 279] on span "Request response" at bounding box center [975, 278] width 76 height 13
click at [937, 279] on input "Request response" at bounding box center [923, 278] width 27 height 27
checkbox input "true"
click at [948, 310] on button "Send" at bounding box center [970, 319] width 106 height 24
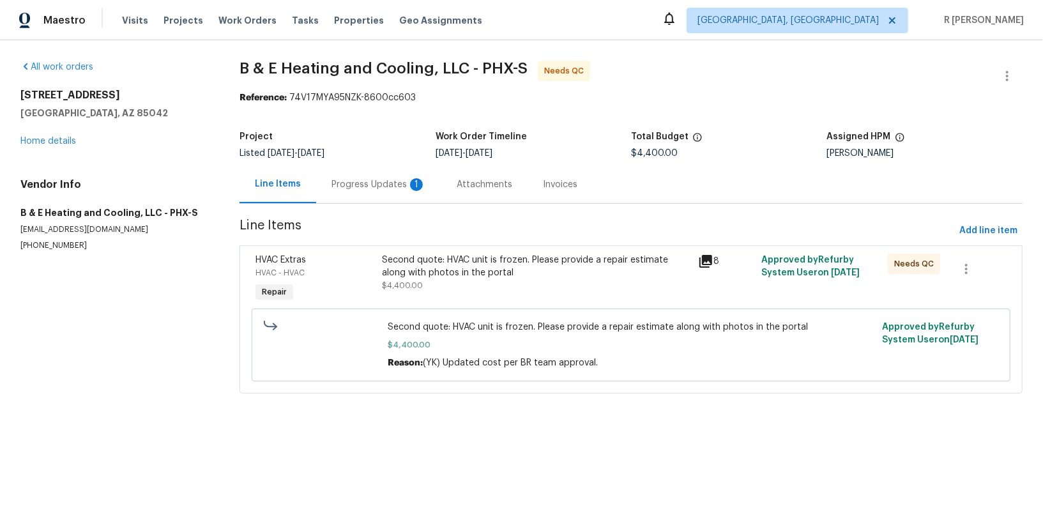
click at [369, 186] on div "Progress Updates 1" at bounding box center [379, 184] width 95 height 13
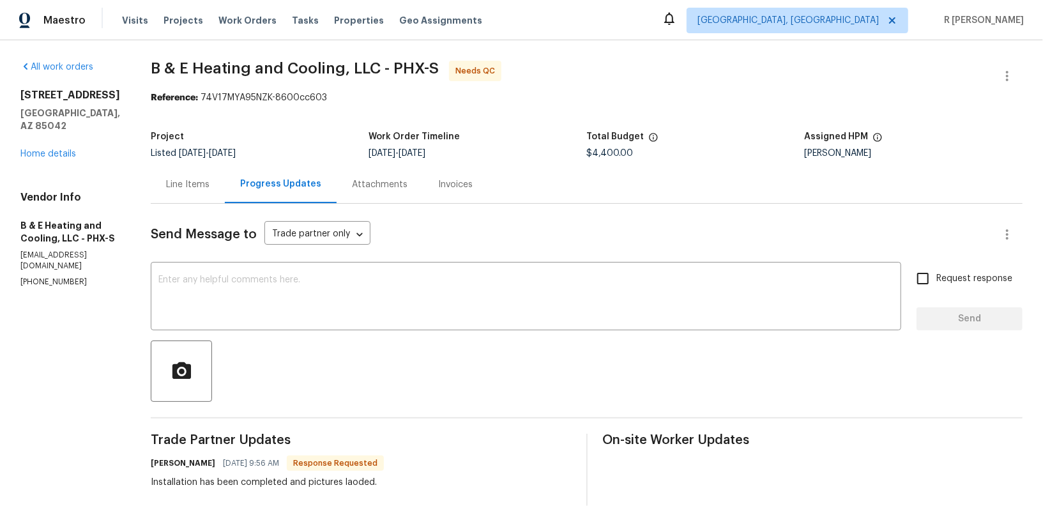
click at [178, 193] on div "Line Items" at bounding box center [188, 184] width 74 height 38
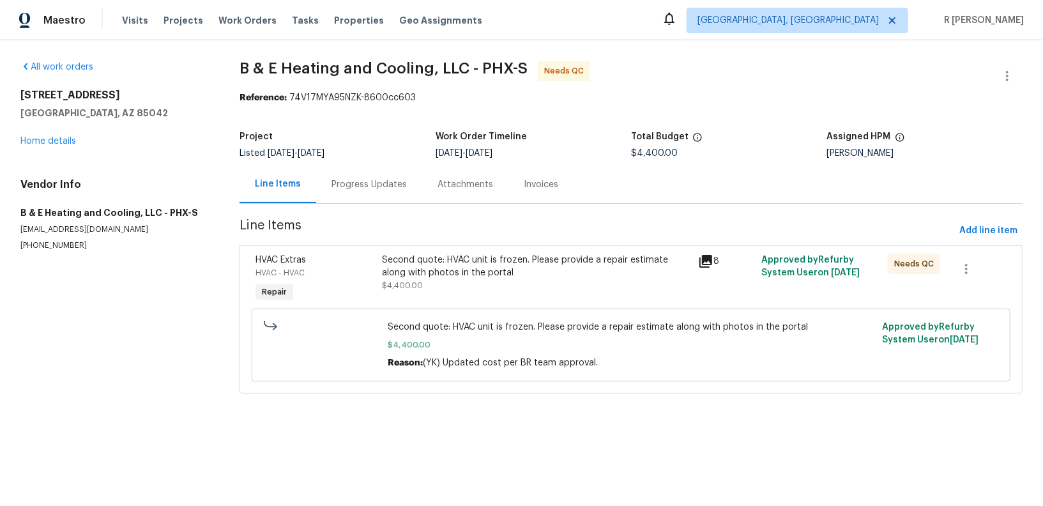
click at [425, 279] on div "Second quote: HVAC unit is frozen. Please provide a repair estimate along with …" at bounding box center [536, 273] width 309 height 38
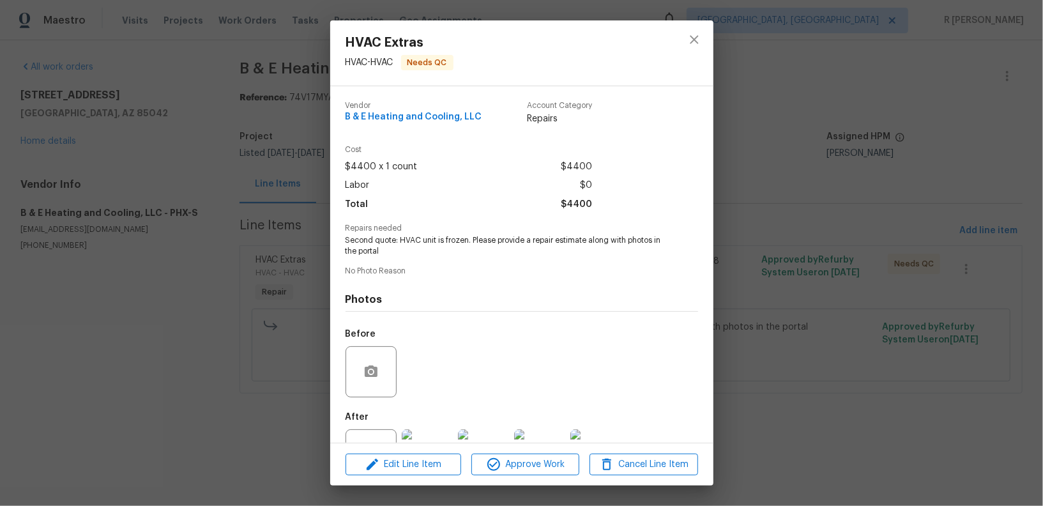
scroll to position [50, 0]
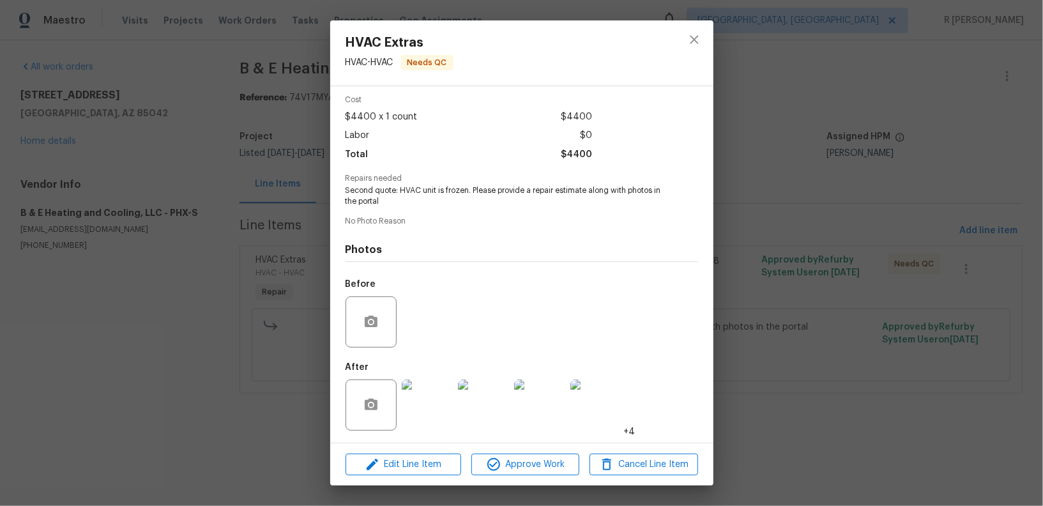
click at [435, 401] on img at bounding box center [427, 404] width 51 height 51
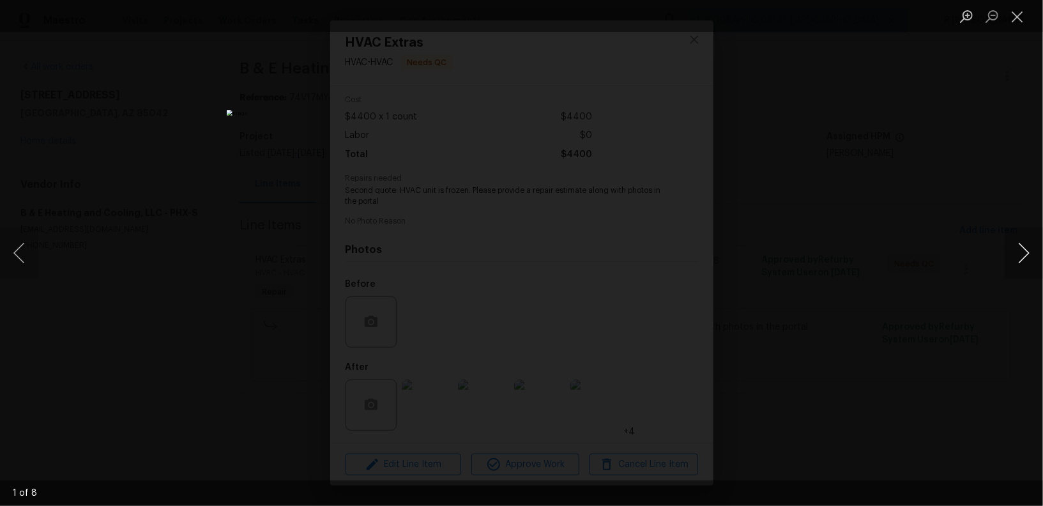
click at [1032, 252] on button "Next image" at bounding box center [1024, 252] width 38 height 51
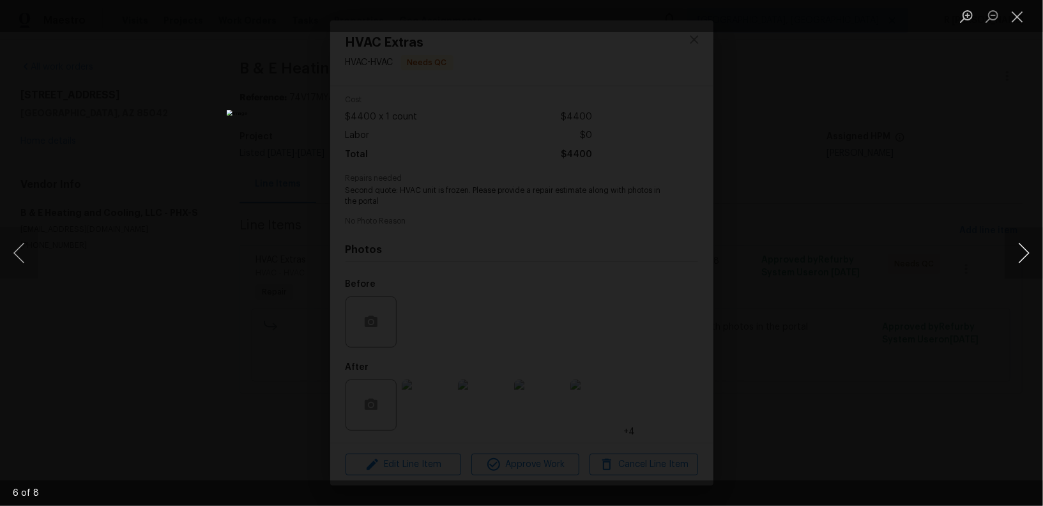
click at [1032, 252] on button "Next image" at bounding box center [1024, 252] width 38 height 51
click at [1021, 249] on button "Next image" at bounding box center [1024, 252] width 38 height 51
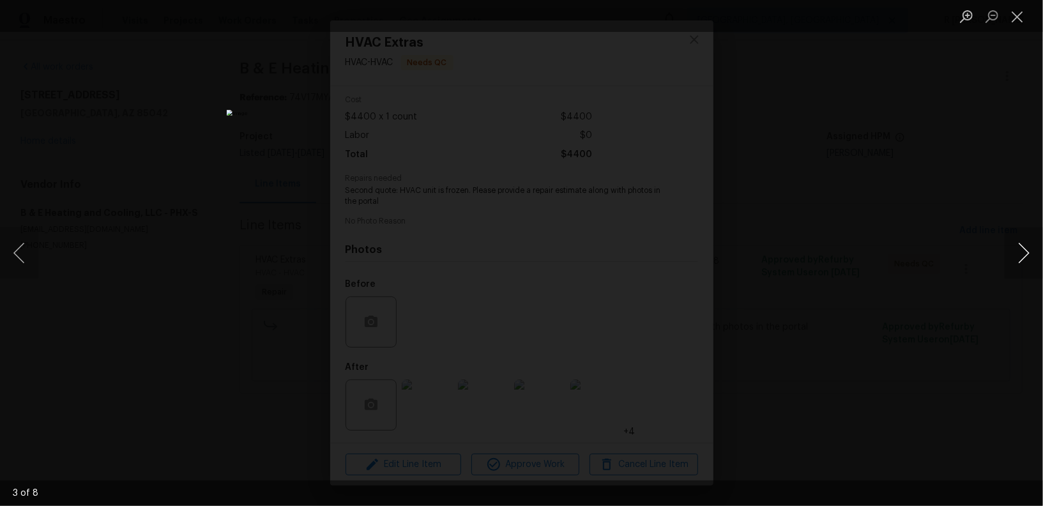
click at [1021, 249] on button "Next image" at bounding box center [1024, 252] width 38 height 51
click at [1022, 16] on button "Close lightbox" at bounding box center [1018, 16] width 26 height 22
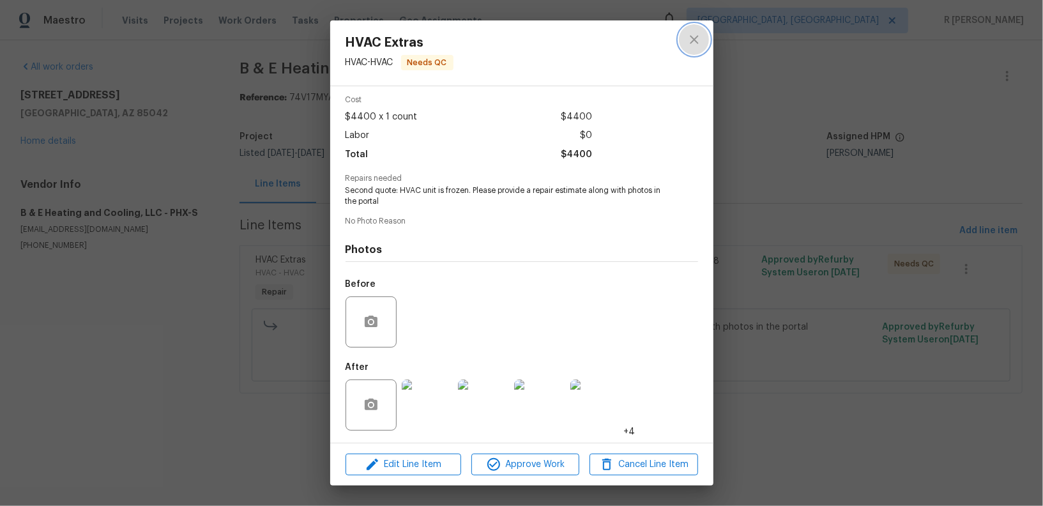
click at [685, 43] on button "close" at bounding box center [694, 39] width 31 height 31
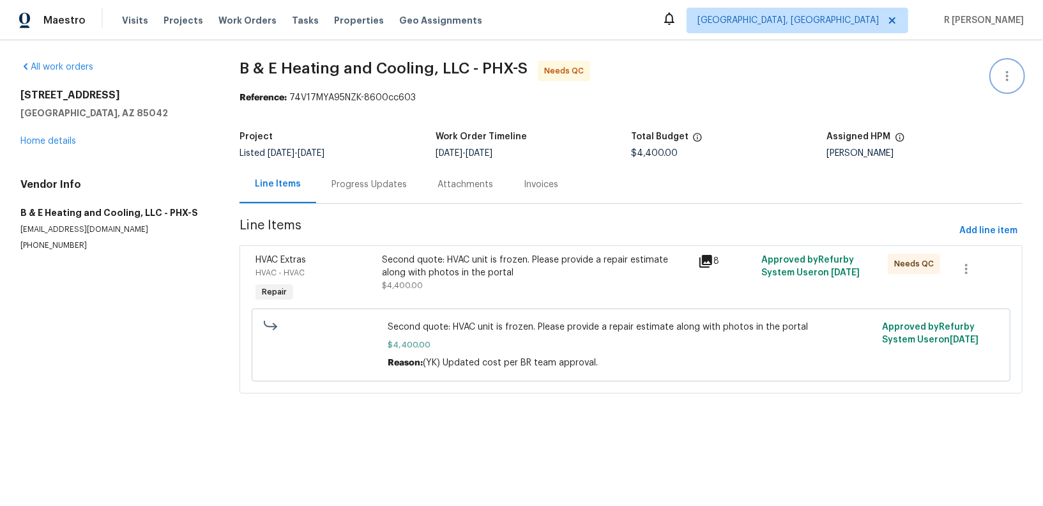
click at [1013, 73] on icon "button" at bounding box center [1007, 75] width 15 height 15
click at [918, 78] on li "Edit" at bounding box center [966, 75] width 138 height 21
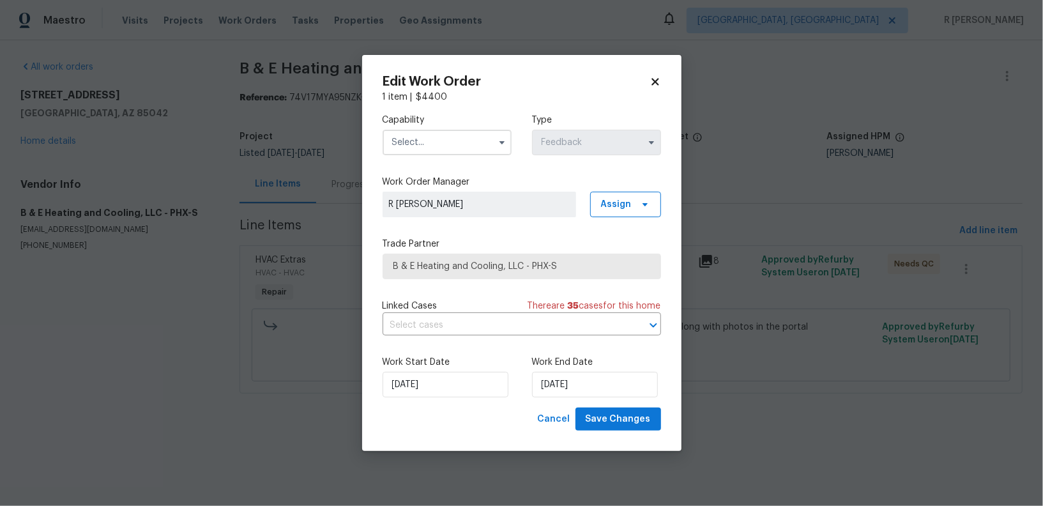
click at [426, 154] on input "text" at bounding box center [447, 143] width 129 height 26
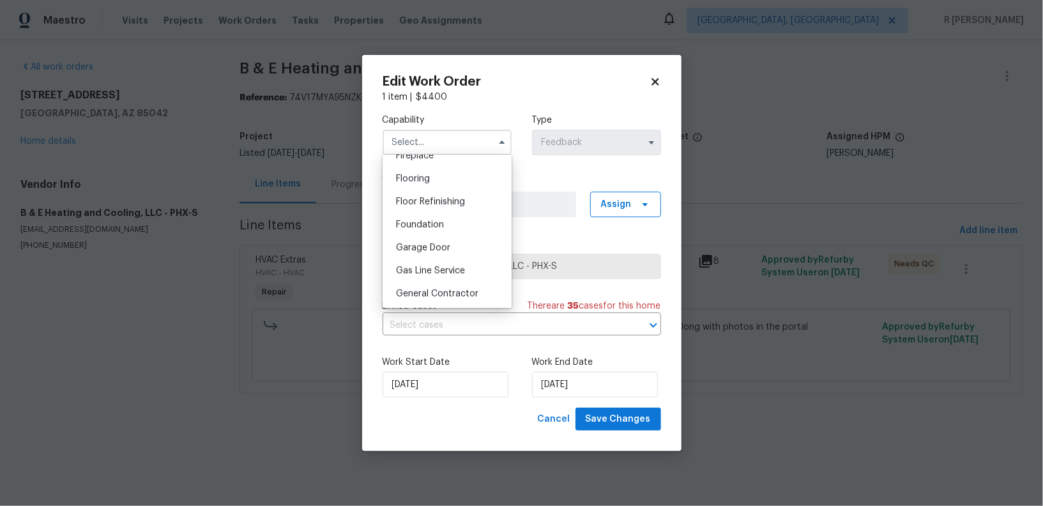
scroll to position [666, 0]
click at [416, 279] on div "HVAC" at bounding box center [447, 274] width 123 height 23
type input "HVAC"
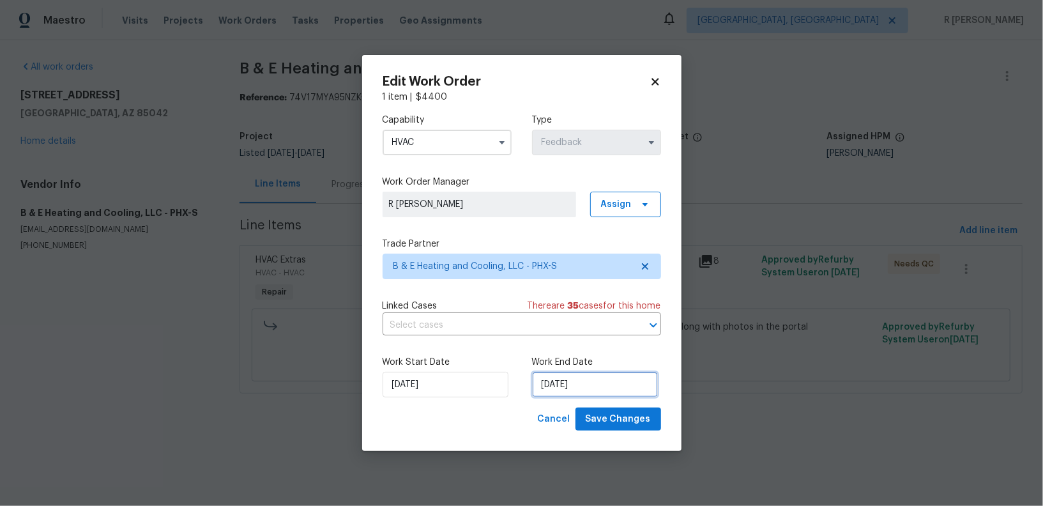
click at [562, 379] on input "21/08/2025" at bounding box center [595, 385] width 126 height 26
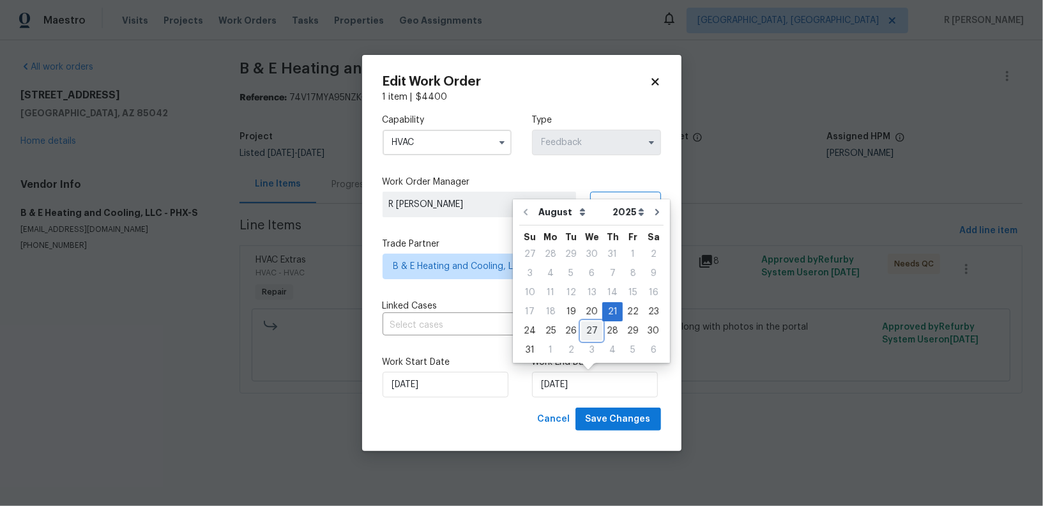
click at [589, 329] on div "27" at bounding box center [591, 331] width 21 height 18
type input "27/08/2025"
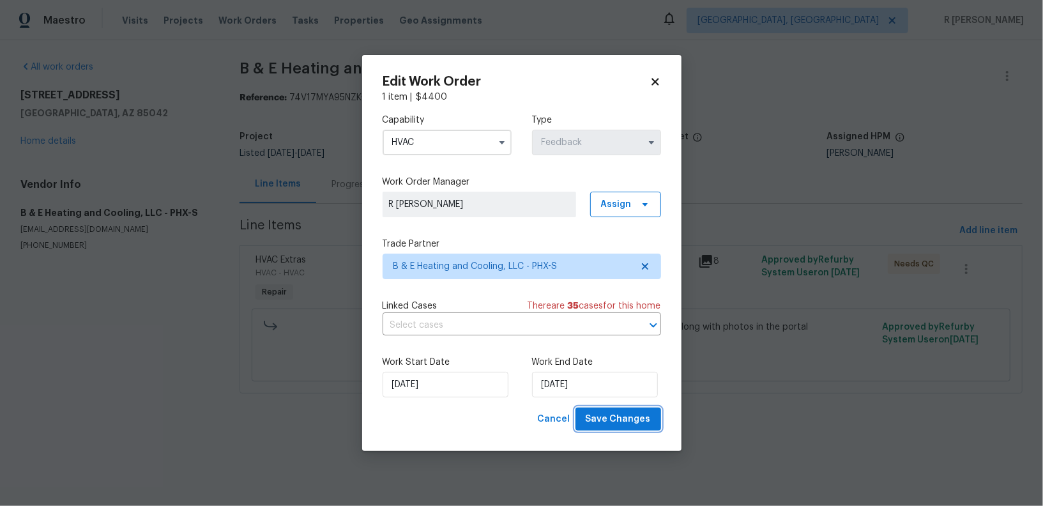
click at [624, 418] on span "Save Changes" at bounding box center [618, 419] width 65 height 16
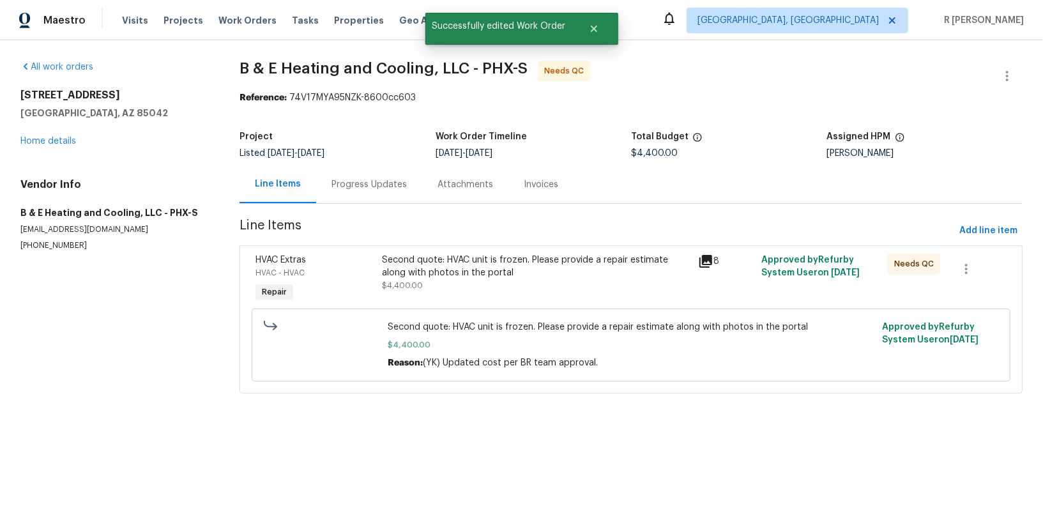
click at [441, 251] on div "Second quote: HVAC unit is frozen. Please provide a repair estimate along with …" at bounding box center [536, 279] width 316 height 59
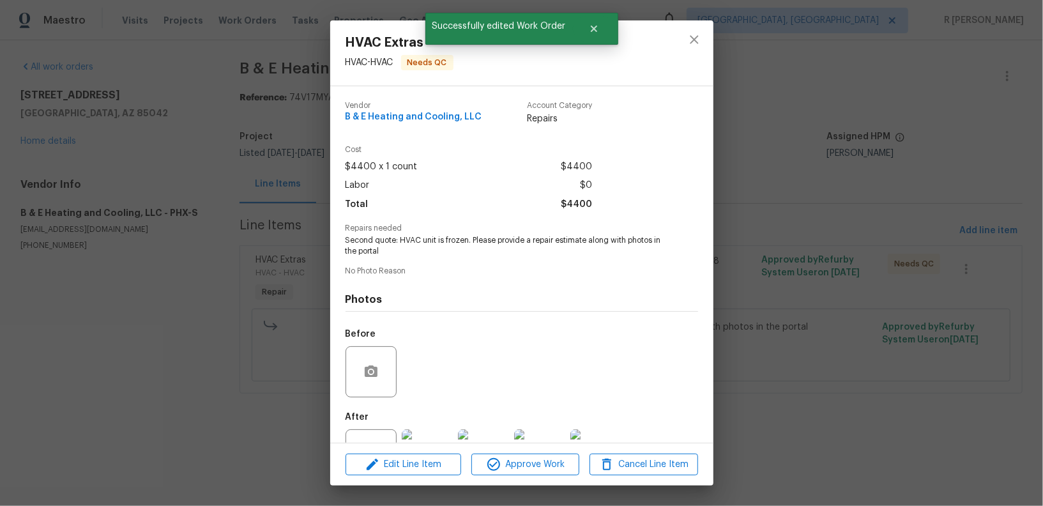
scroll to position [50, 0]
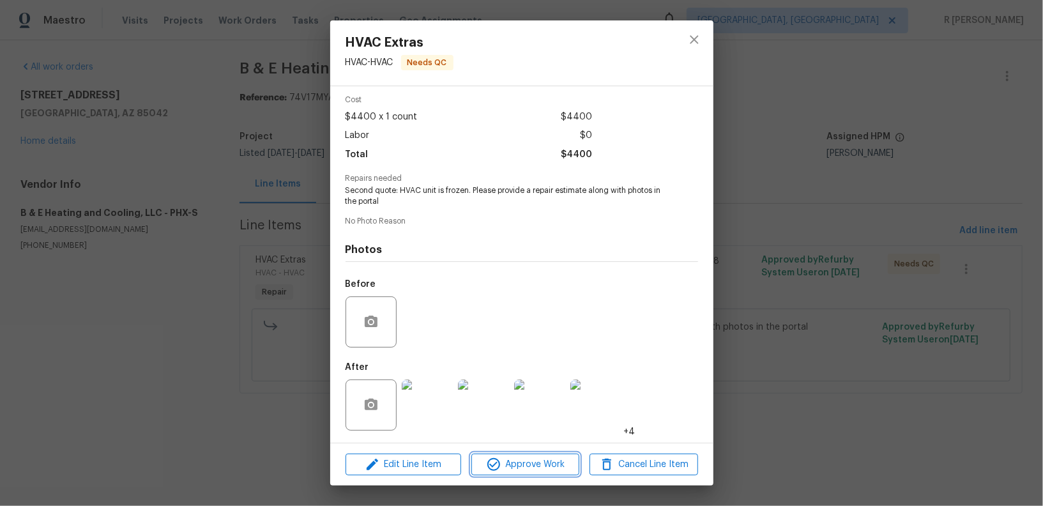
click at [511, 466] on span "Approve Work" at bounding box center [525, 465] width 100 height 16
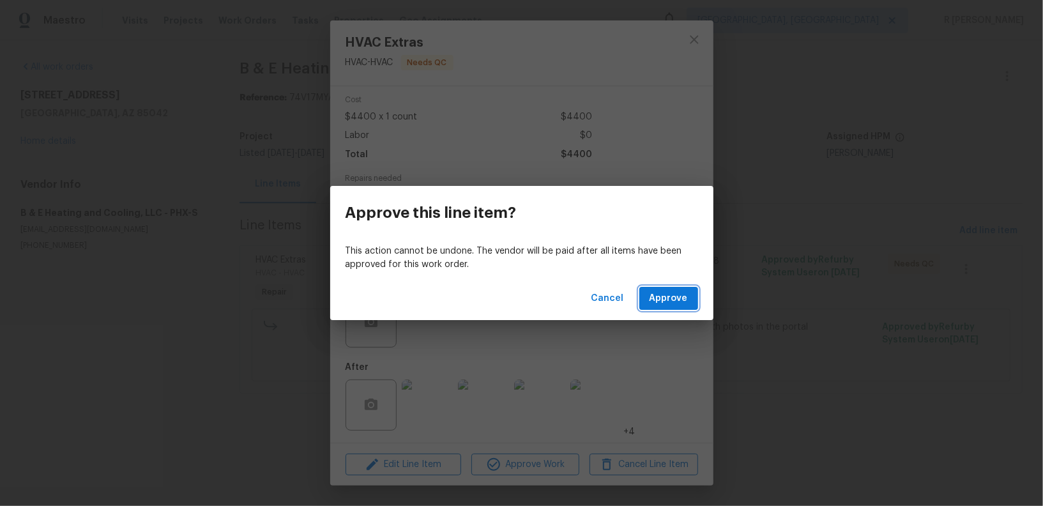
click at [670, 303] on span "Approve" at bounding box center [669, 299] width 38 height 16
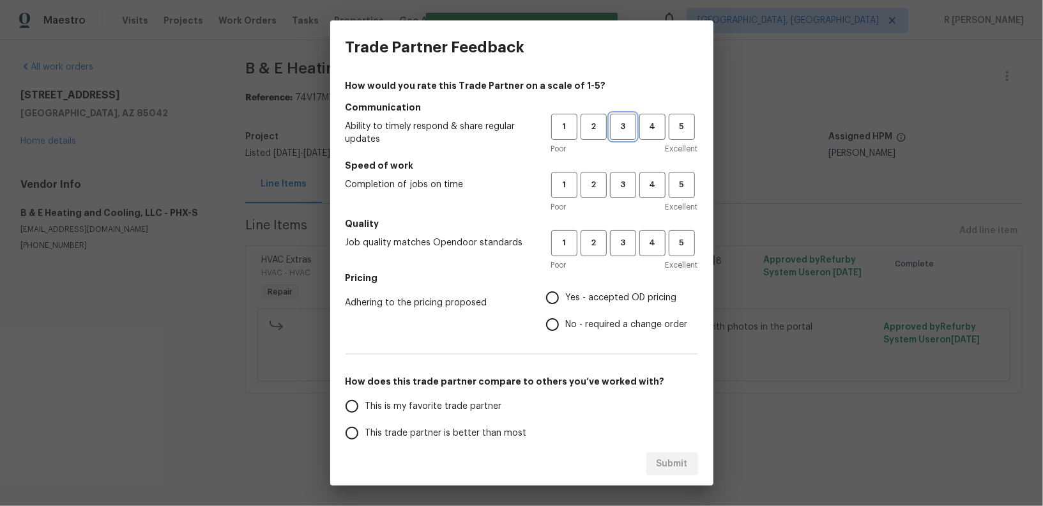
click at [626, 125] on span "3" at bounding box center [623, 126] width 24 height 15
click at [628, 175] on button "3" at bounding box center [623, 185] width 26 height 26
click at [620, 224] on h5 "Quality" at bounding box center [522, 223] width 353 height 13
click at [622, 252] on button "3" at bounding box center [623, 243] width 26 height 26
click at [590, 320] on span "No - required a change order" at bounding box center [627, 324] width 122 height 13
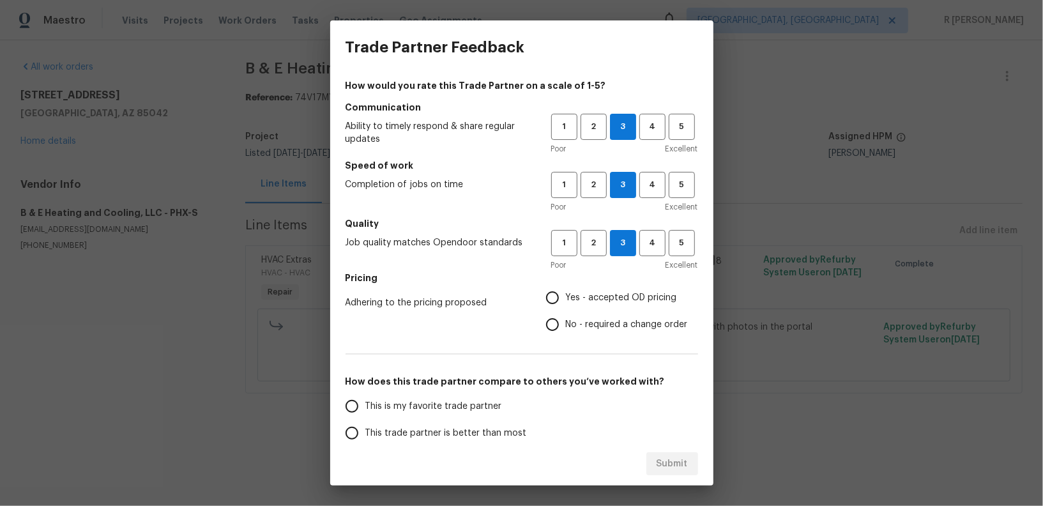
click at [566, 320] on input "No - required a change order" at bounding box center [552, 324] width 27 height 27
radio input "true"
click at [429, 427] on span "This trade partner is better than most" at bounding box center [446, 433] width 162 height 13
click at [365, 427] on input "This trade partner is better than most" at bounding box center [352, 433] width 27 height 27
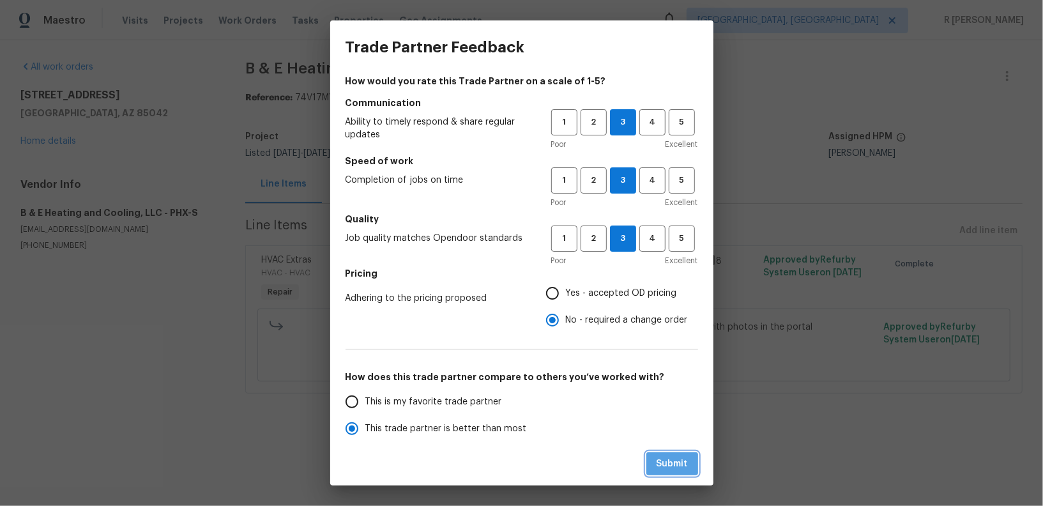
click at [662, 470] on span "Submit" at bounding box center [672, 464] width 31 height 16
radio input "true"
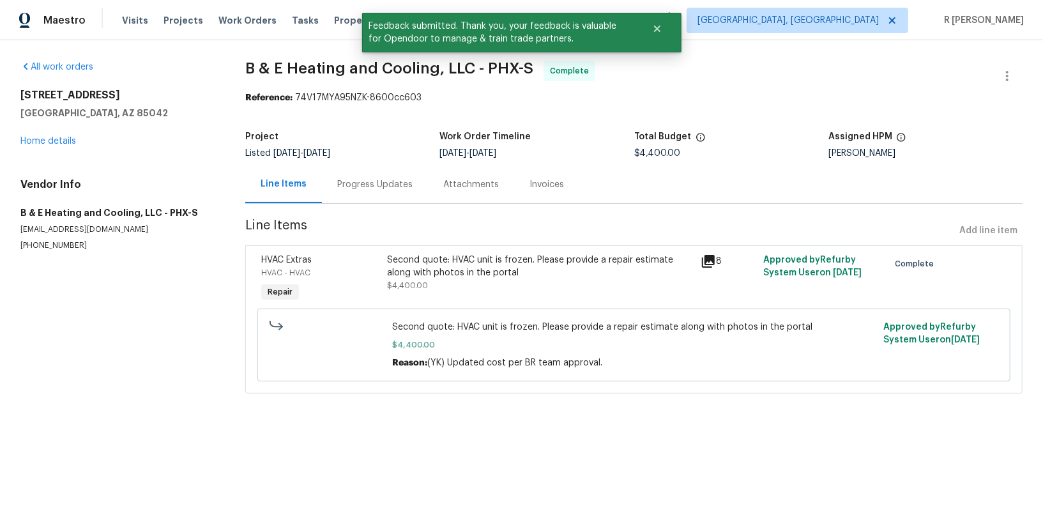
click at [376, 176] on div "Progress Updates" at bounding box center [375, 184] width 106 height 38
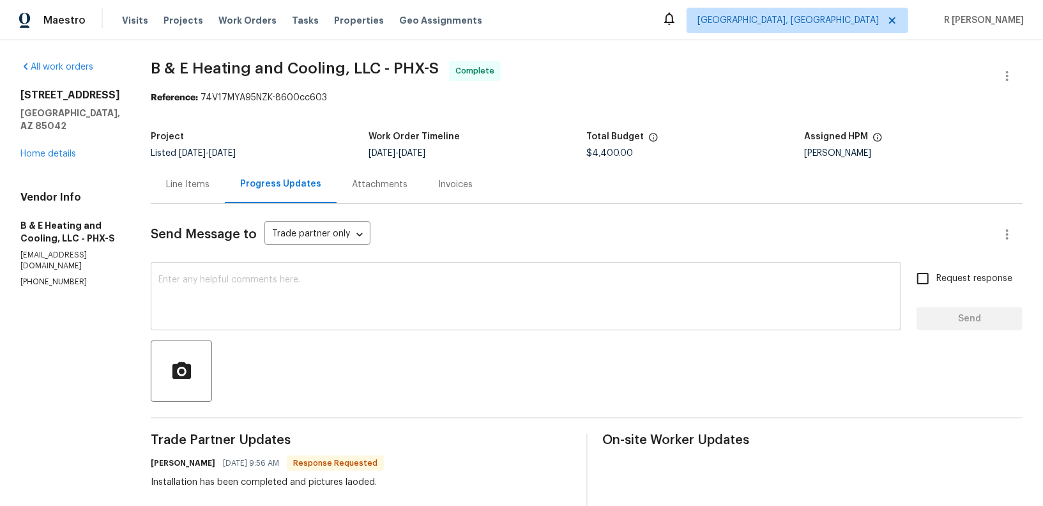
click at [530, 302] on textarea at bounding box center [525, 297] width 735 height 45
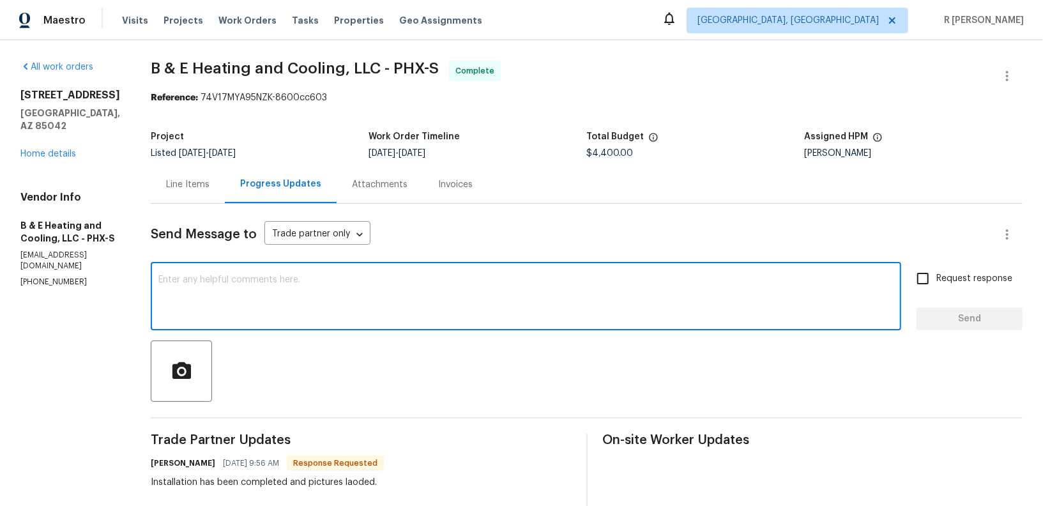
paste textarea "Hi Team, the work order has been approved. Kindly upload the detailed invoice. …"
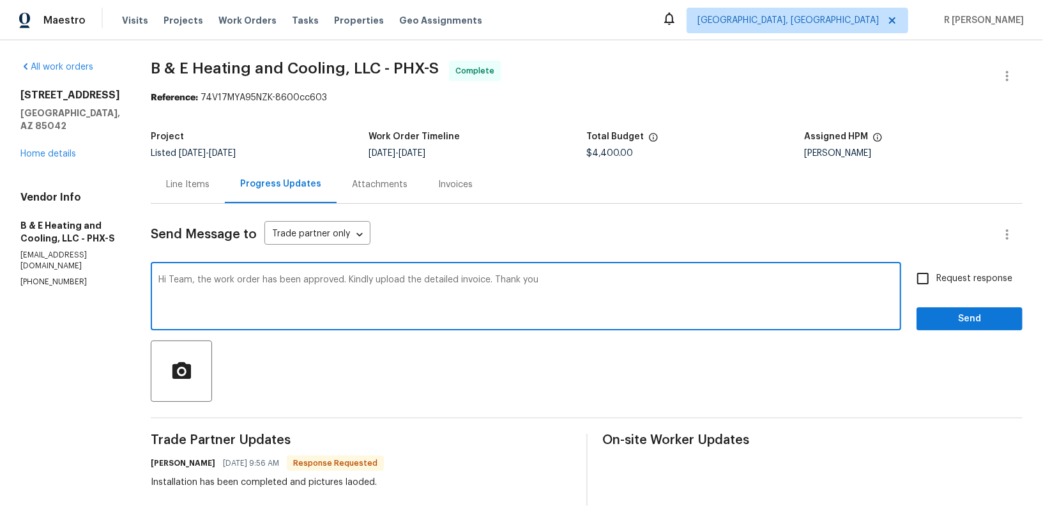
type textarea "Hi Team, the work order has been approved. Kindly upload the detailed invoice. …"
click at [983, 322] on span "Send" at bounding box center [970, 319] width 86 height 16
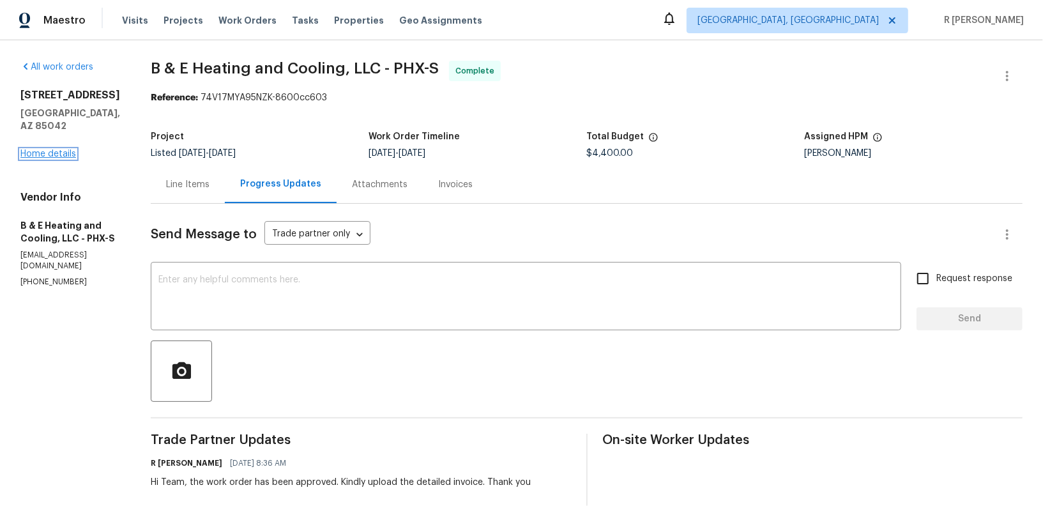
click at [49, 154] on link "Home details" at bounding box center [48, 153] width 56 height 9
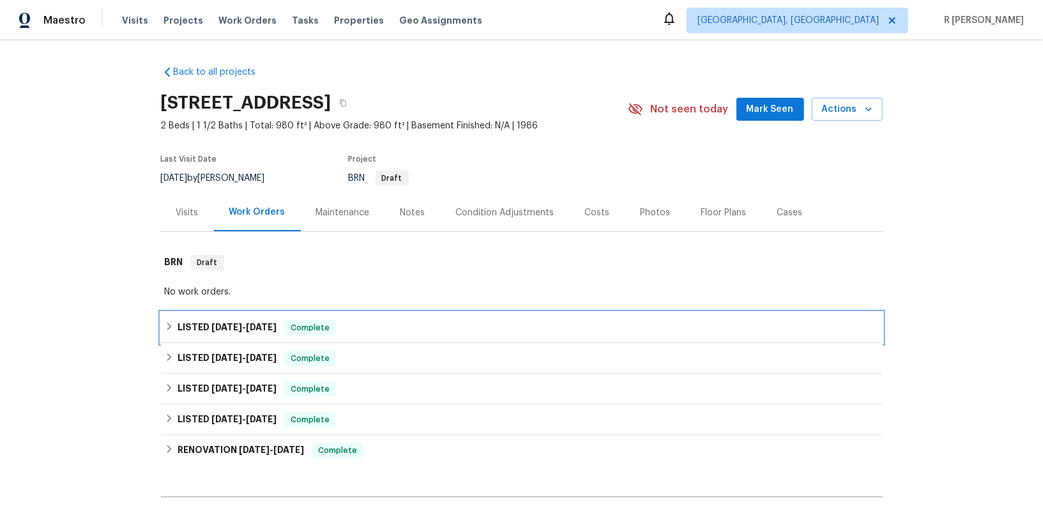
click at [218, 321] on h6 "LISTED 8/14/25 - 8/27/25" at bounding box center [227, 327] width 99 height 15
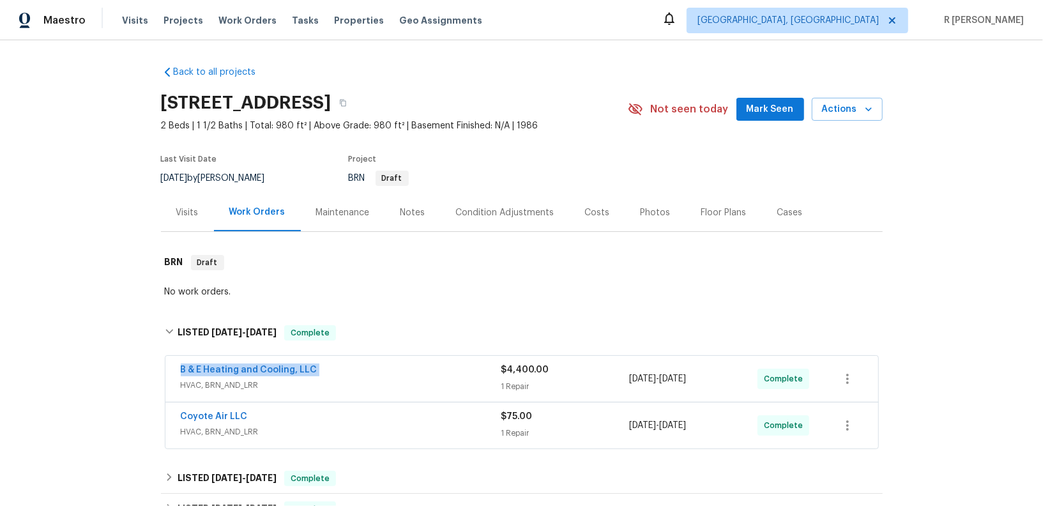
drag, startPoint x: 333, startPoint y: 354, endPoint x: 95, endPoint y: 382, distance: 239.3
click at [95, 382] on div "Back to all projects 3511 E Baseline Rd Unit 1031, Phoenix, AZ 85042 2 Beds | 1…" at bounding box center [521, 273] width 1043 height 466
copy link "B & E Heating and Cooling, LLC"
